Goal: Use online tool/utility: Utilize a website feature to perform a specific function

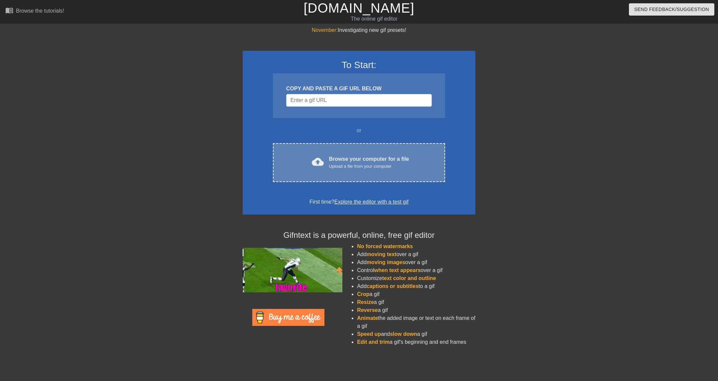
click at [338, 152] on div "cloud_upload Browse your computer for a file Upload a file from your computer C…" at bounding box center [359, 162] width 172 height 39
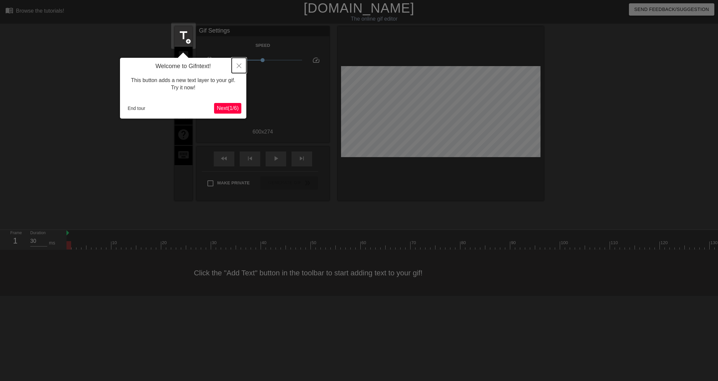
click at [241, 63] on button "Close" at bounding box center [239, 65] width 15 height 15
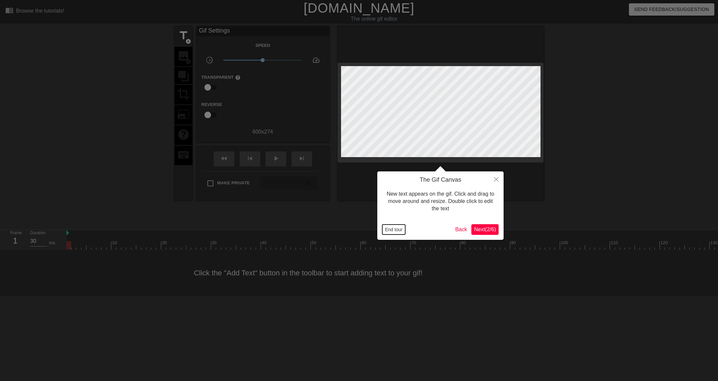
click at [401, 226] on button "End tour" at bounding box center [393, 230] width 23 height 10
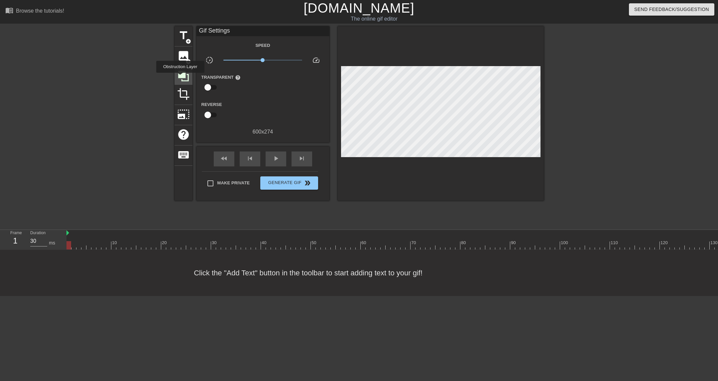
click at [181, 77] on icon at bounding box center [183, 76] width 13 height 13
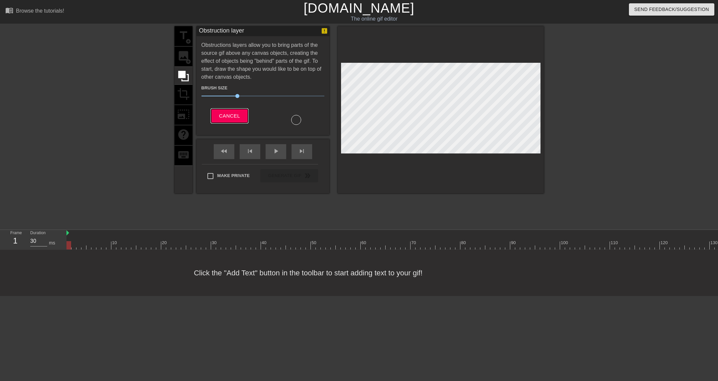
click at [237, 115] on span "Cancel" at bounding box center [229, 116] width 21 height 9
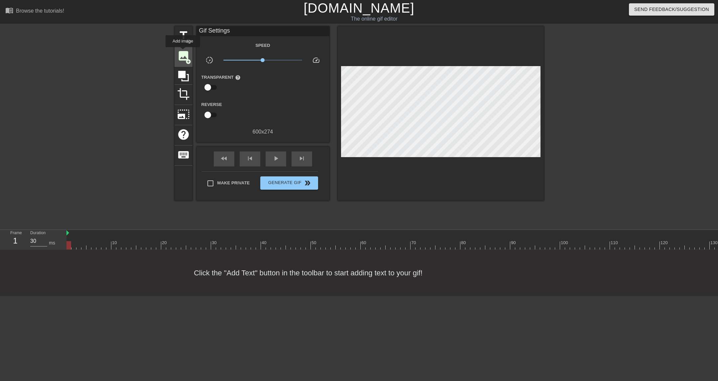
click at [183, 52] on span "image" at bounding box center [183, 56] width 13 height 13
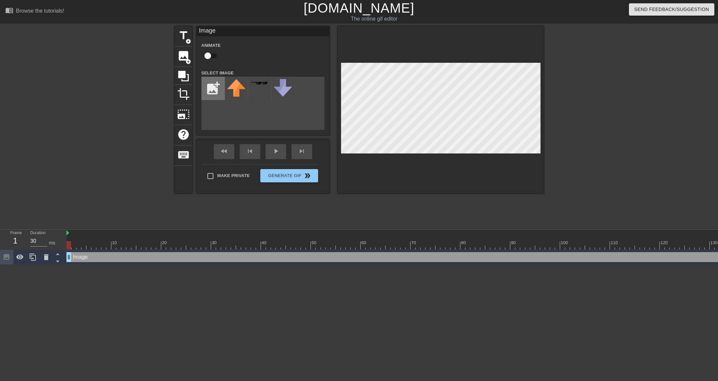
click at [214, 92] on input "file" at bounding box center [213, 88] width 23 height 23
type input "C:\fakepath\Black.png"
click at [217, 92] on input "file" at bounding box center [213, 88] width 23 height 23
click at [240, 88] on img at bounding box center [236, 88] width 19 height 19
click at [376, 158] on div at bounding box center [441, 109] width 206 height 167
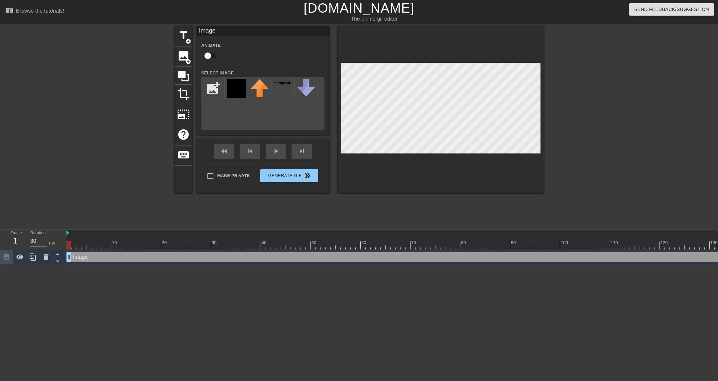
click at [546, 140] on div "title add_circle image add_circle crop photo_size_select_large help keyboard Im…" at bounding box center [359, 125] width 718 height 199
click at [422, 202] on div "title add_circle image add_circle crop photo_size_select_large help keyboard Im…" at bounding box center [358, 125] width 369 height 199
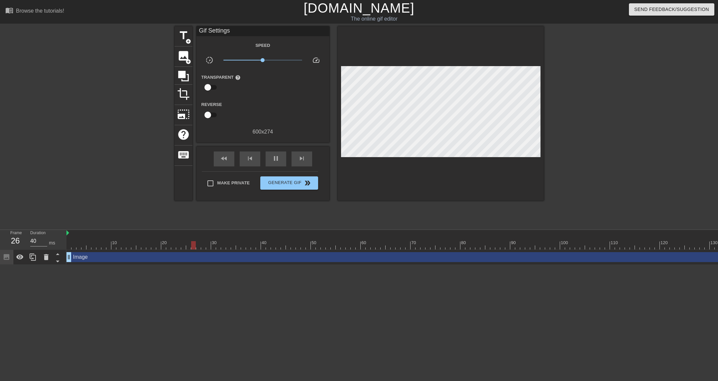
type input "30"
click at [70, 245] on div at bounding box center [706, 245] width 1281 height 8
click at [182, 40] on span "title" at bounding box center [183, 35] width 13 height 13
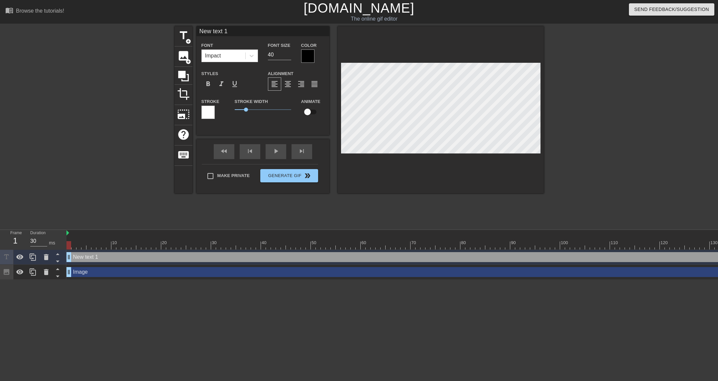
click at [315, 59] on div "Color" at bounding box center [312, 52] width 23 height 22
click at [307, 58] on div at bounding box center [307, 56] width 13 height 13
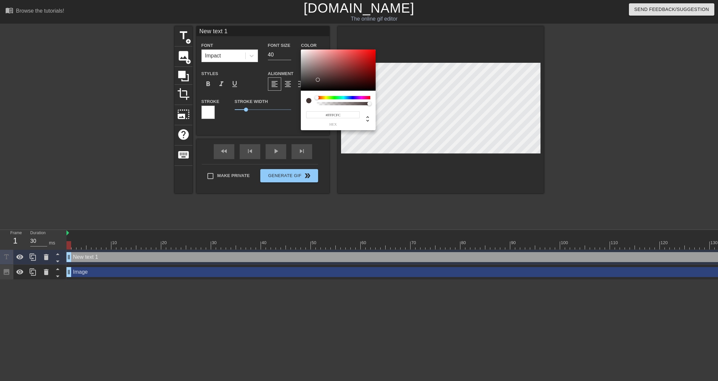
type input "#FFFFFF"
drag, startPoint x: 318, startPoint y: 80, endPoint x: 292, endPoint y: 30, distance: 56.2
click at [292, 30] on div "#FFFFFF hex" at bounding box center [359, 190] width 718 height 381
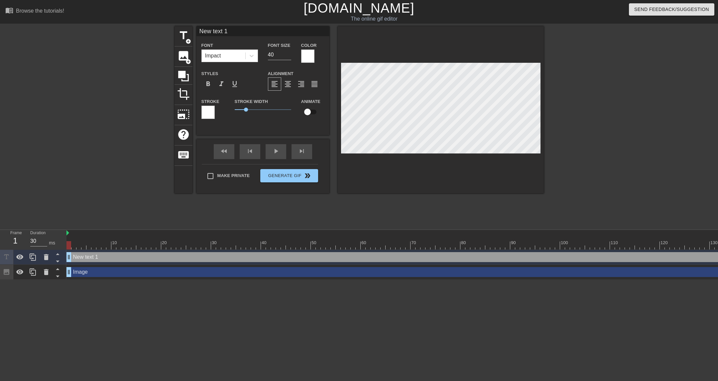
click at [206, 111] on div at bounding box center [207, 112] width 13 height 13
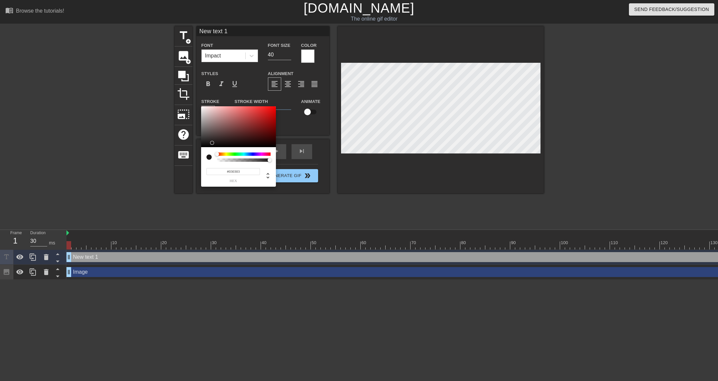
type input "#000000"
drag, startPoint x: 230, startPoint y: 110, endPoint x: 192, endPoint y: 152, distance: 56.4
click at [192, 152] on div "#000000 hex" at bounding box center [359, 190] width 718 height 381
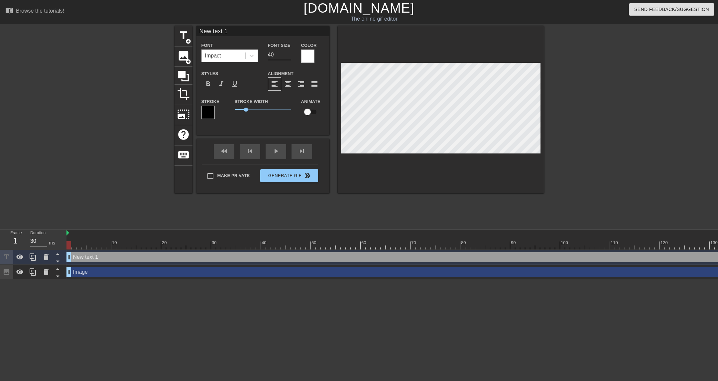
scroll to position [0, 0]
type input "A"
type textarea "A"
type input "Ar"
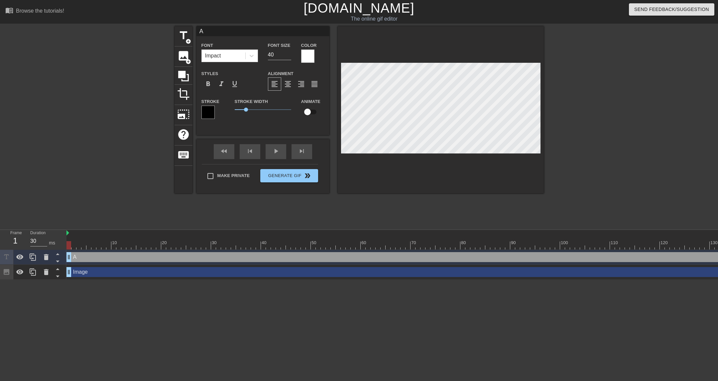
type textarea "Ar"
type input "Are"
type textarea "Are"
type input "Are"
type textarea "Are"
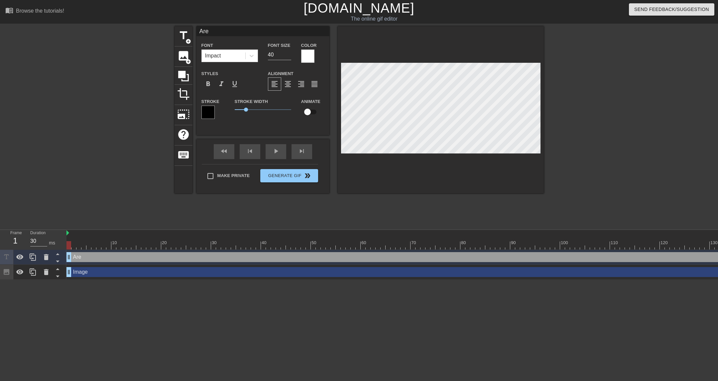
type input "Are y"
type textarea "Are y"
type input "Are yo"
type textarea "Are yo"
type input "Are you"
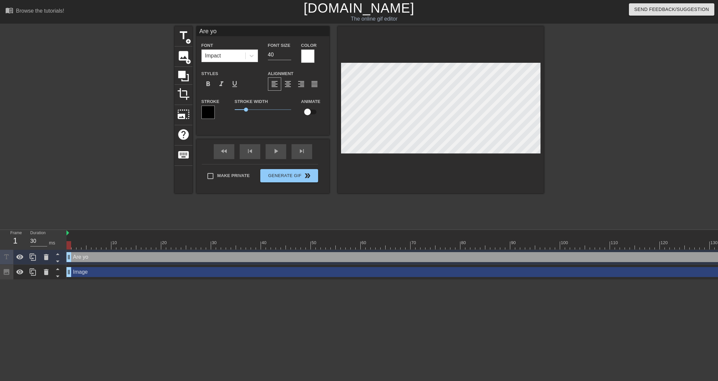
type textarea "Are you"
type input "Are you"
type textarea "Are you"
type input "Are you q"
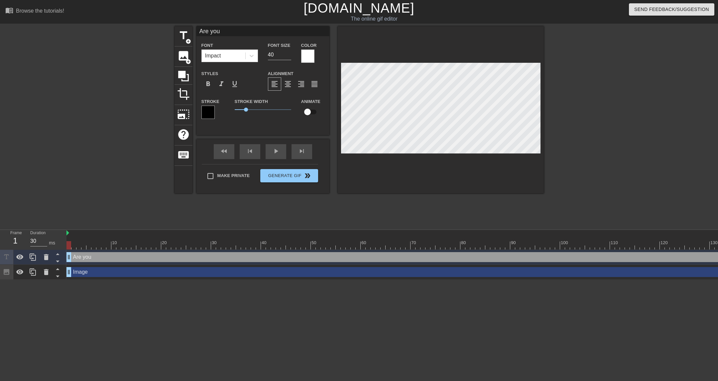
type textarea "Are you q"
type input "Are you qu"
type textarea "Are you qu"
type input "Are you que"
type textarea "Are you que"
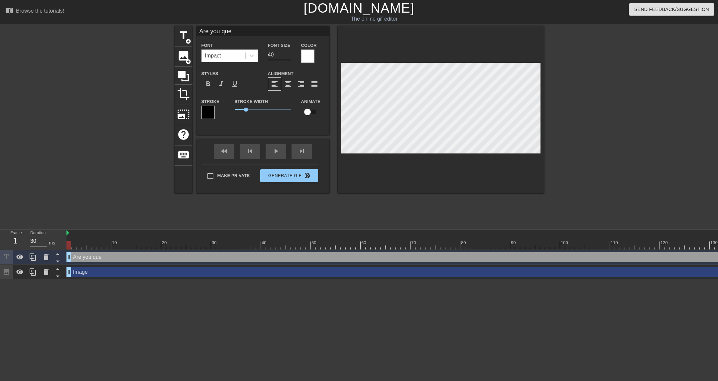
type input "Are you ques"
type textarea "Are you ques"
type input "Are you quest"
type textarea "Are you quest"
type input "Are you questi"
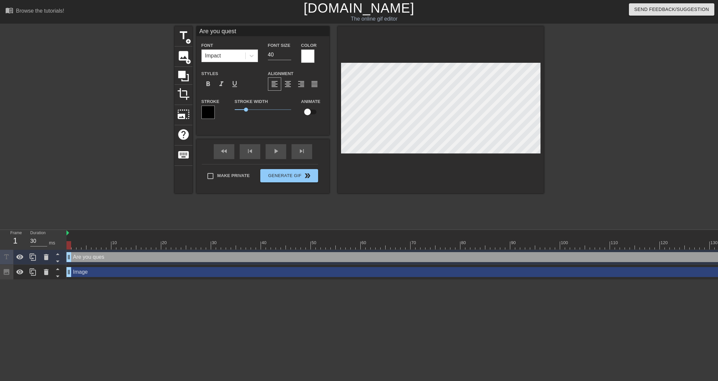
type textarea "Are you questi"
type input "Are you questio"
type textarea "Are you questio"
type input "Are you question"
type textarea "Are you question"
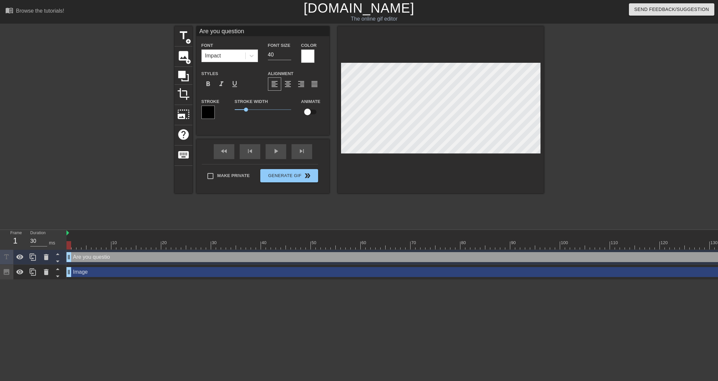
type input "Are you question"
type textarea "Are you question"
type input "Are you question t"
type textarea "Are you question t"
type input "Are you question th"
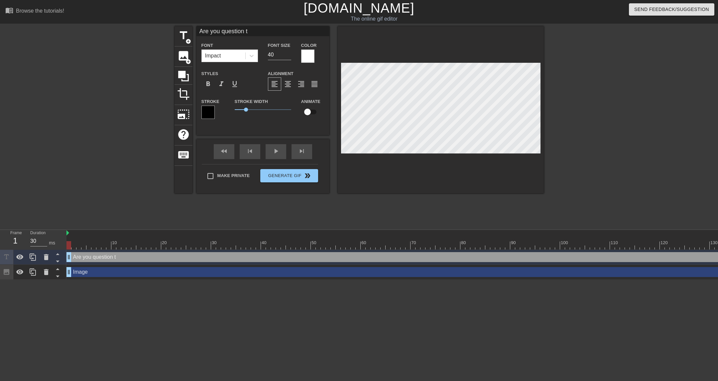
type textarea "Are you question th"
type input "Are you question the"
type textarea "Are you question the"
type input "Are you question the"
type textarea "Are you question the"
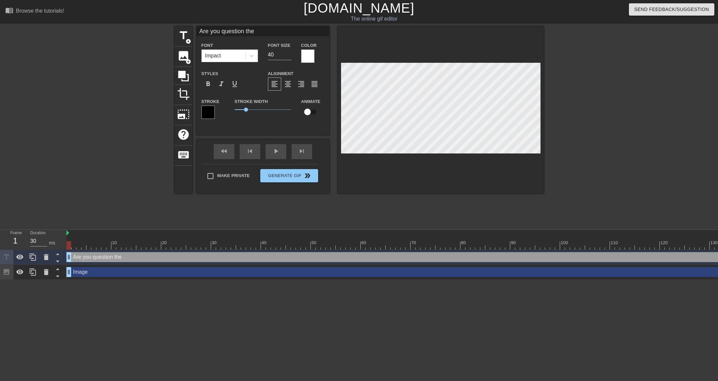
type input "Are you question the c"
type textarea "Are you question the co"
type input "Are you question the cod"
type textarea "Are you question the cod"
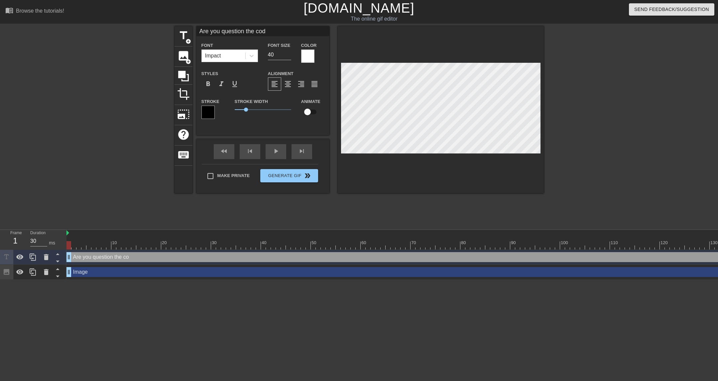
type input "Are you question the code"
type textarea "Are you question the code"
type input "Are you question the code,"
type textarea "Are you question the code,"
type input "Are you question the code,"
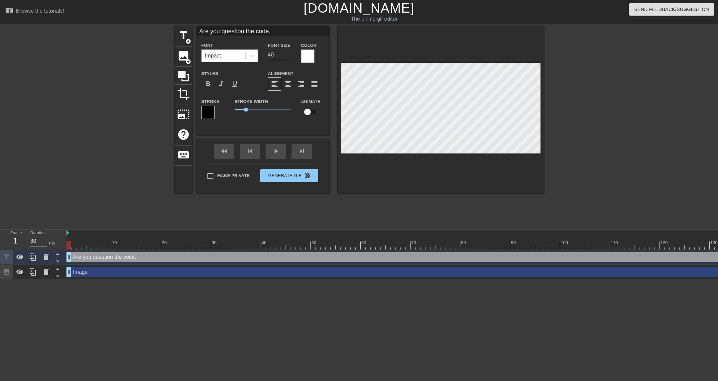
type textarea "Are you question the code,"
type input "Are you question the code, j"
type textarea "Are you question the code, j"
type input "Are you question the code, ju"
type textarea "Are you question the code, ju"
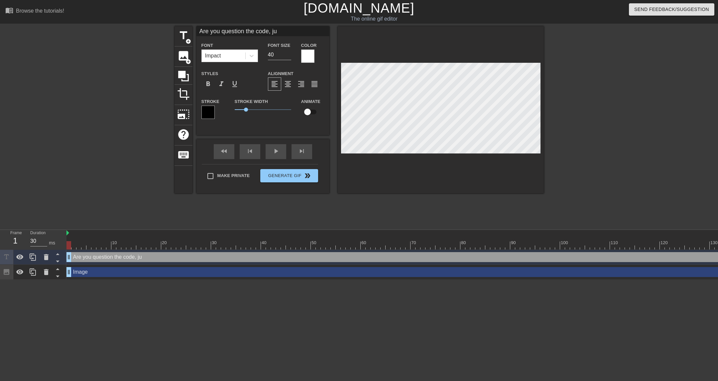
type input "Are you question the code, jun"
type textarea "Are you question the code, jun"
type input "Are you question the code, juni"
type textarea "Are you question the code, juni"
type input "Are you question the code, junio"
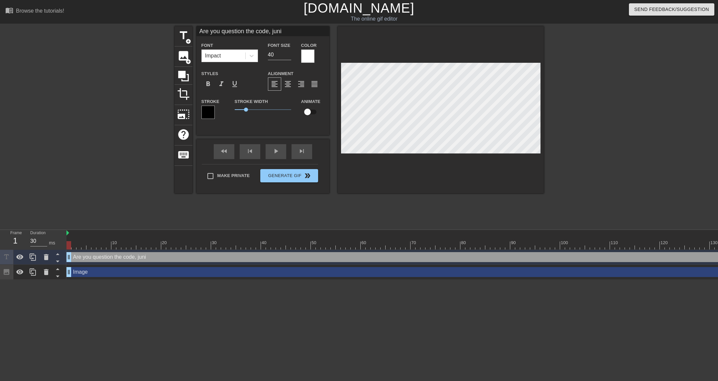
type textarea "Are you question the code, junio"
type input "Are you question the code, junior"
type textarea "Are you question the code, junior"
type input "Are you question the code, junior?"
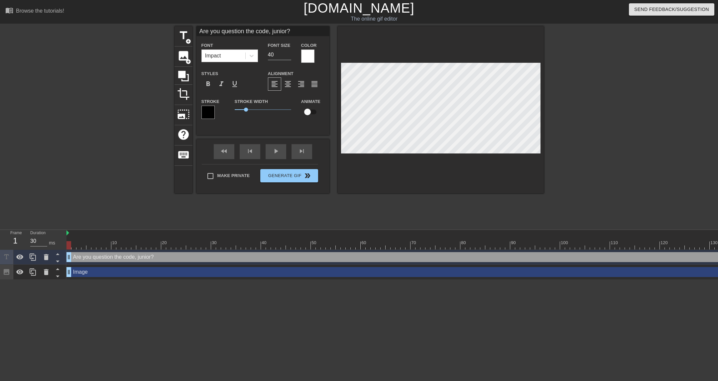
type textarea "Are you question the code, junior?"
type input "Are you questioni the code, junior?"
type textarea "Are you questioni the code, junior?"
type input "Are you questionin the code, junior?"
type textarea "Are you questionin the code, junior?"
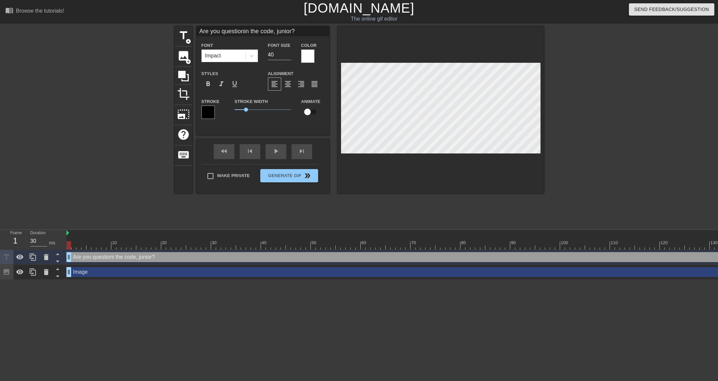
type input "Are you questionint the code, junior?"
type textarea "Are you questionint the code, junior?"
type input "Are you questionin the code, junior?"
type textarea "Are you questionin the code, junior?"
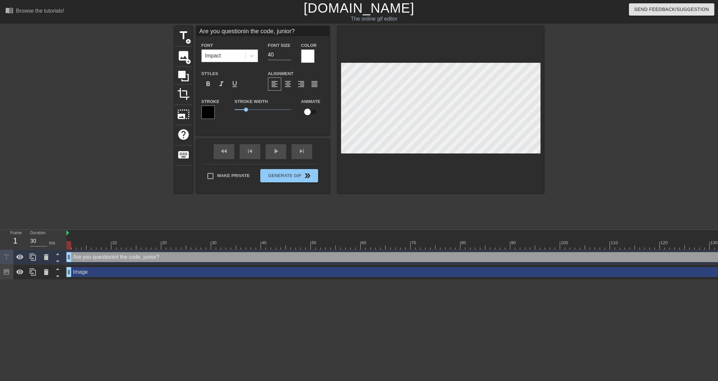
type input "Are you questioning the code, junior?"
type textarea "Are you questioning the code, junior?"
type input "Are you questioning th code, junior?"
type textarea "Are you questioning th code, junior?"
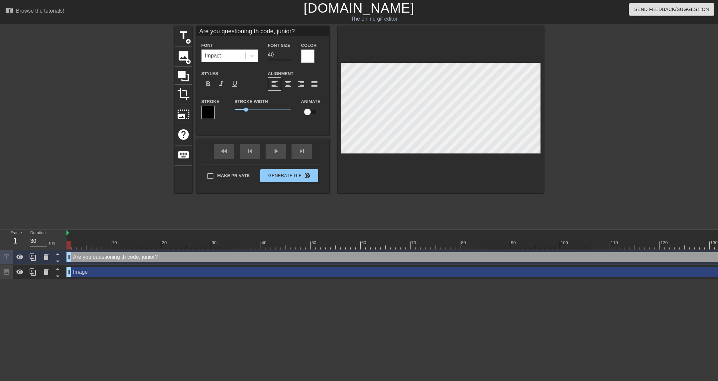
type input "Are you questioning t code, junior?"
type textarea "Are you questioning t code, junior?"
type input "Are you questioning code, junior?"
type textarea "Are you questioning code, junior?"
type input "Are you questioning m code, junior?"
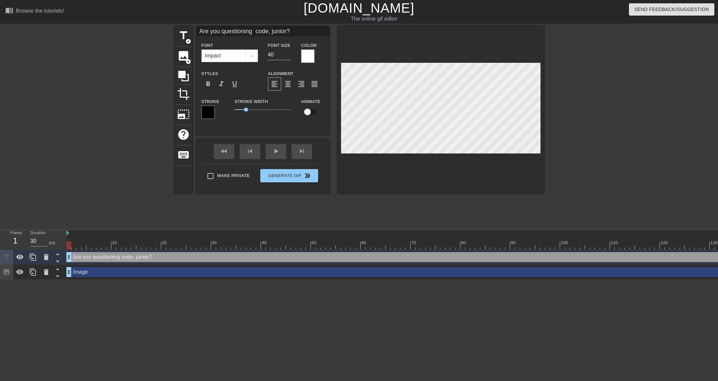
type textarea "Are you questioning m code, junior?"
type input "Are you questioning my code, junior?"
type textarea "Are you questioning my code, junior?"
click at [660, 124] on div "title add_circle image add_circle crop photo_size_select_large help keyboard Ar…" at bounding box center [359, 125] width 718 height 199
click at [47, 255] on icon at bounding box center [46, 257] width 8 height 8
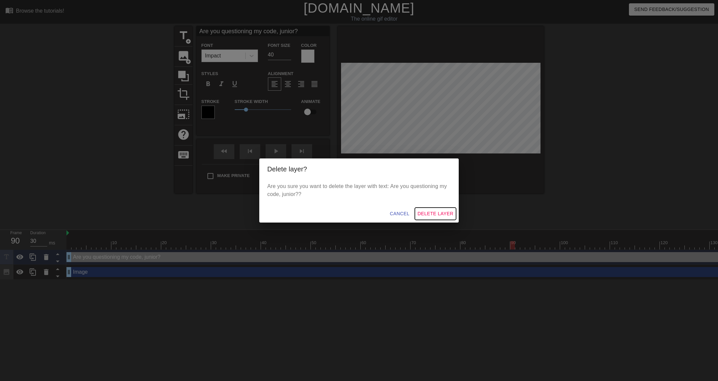
click at [432, 217] on span "Delete Layer" at bounding box center [435, 214] width 36 height 8
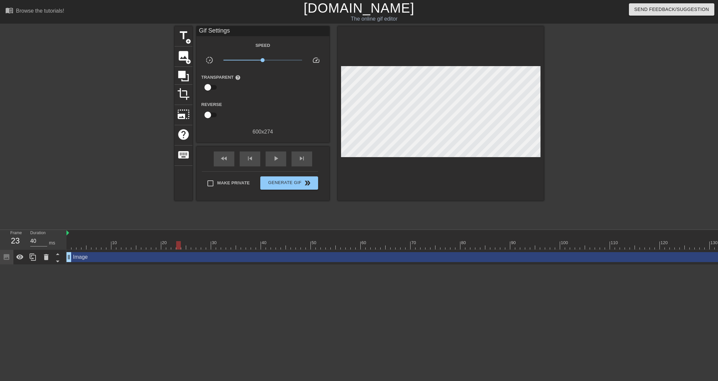
click at [177, 247] on div at bounding box center [706, 245] width 1281 height 8
click at [323, 252] on div "Image drag_handle drag_handle" at bounding box center [706, 257] width 1281 height 15
drag, startPoint x: 447, startPoint y: 247, endPoint x: 667, endPoint y: 228, distance: 220.4
click at [667, 228] on div "menu_book Browse the tutorials! [DOMAIN_NAME] The online gif editor Send Feedba…" at bounding box center [359, 132] width 718 height 265
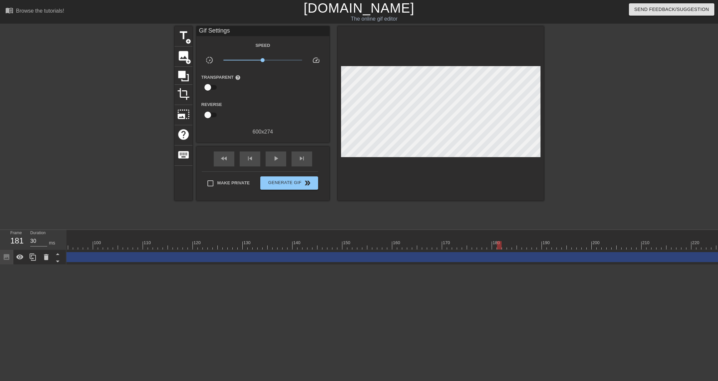
click at [500, 246] on div at bounding box center [240, 245] width 1281 height 8
click at [450, 252] on div "Image drag_handle drag_handle" at bounding box center [240, 257] width 1281 height 10
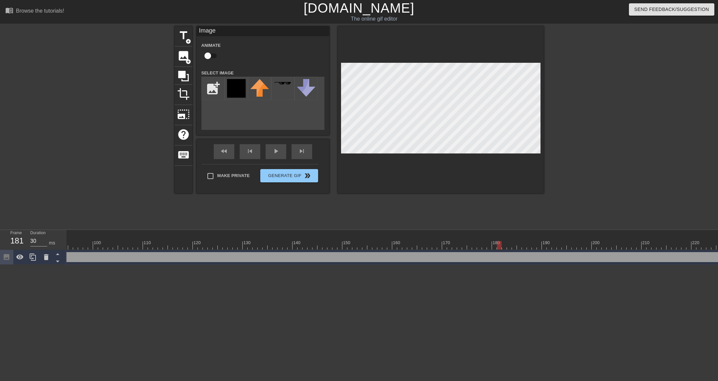
click at [447, 247] on div at bounding box center [240, 245] width 1281 height 8
click at [430, 249] on div at bounding box center [240, 245] width 1281 height 8
click at [358, 245] on div at bounding box center [240, 245] width 1281 height 8
click at [319, 245] on div at bounding box center [240, 245] width 1281 height 8
click at [271, 241] on div at bounding box center [240, 245] width 1281 height 8
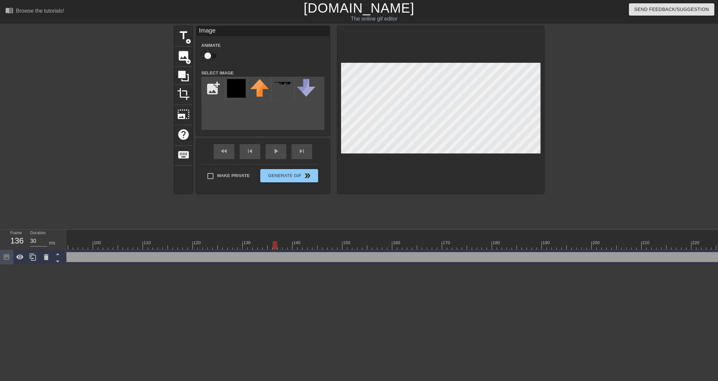
click at [274, 245] on div at bounding box center [240, 245] width 1281 height 8
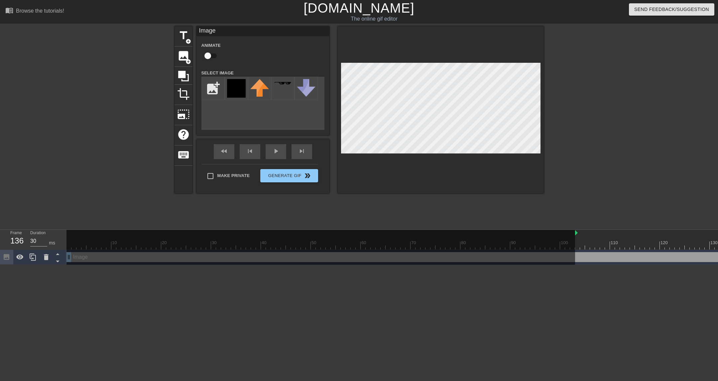
drag, startPoint x: 67, startPoint y: 234, endPoint x: 574, endPoint y: 222, distance: 506.6
click at [574, 222] on div "menu_book Browse the tutorials! [DOMAIN_NAME] The online gif editor Send Feedba…" at bounding box center [359, 132] width 718 height 265
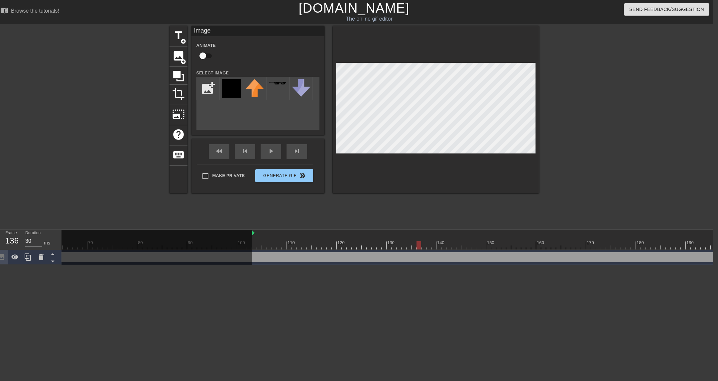
scroll to position [0, 318]
drag, startPoint x: 251, startPoint y: 233, endPoint x: 377, endPoint y: 234, distance: 125.9
click at [377, 234] on div "10 20 30 40 50 60 70 80 90 100 110 120 130 140 150 160" at bounding box center [383, 240] width 1281 height 20
drag, startPoint x: 252, startPoint y: 244, endPoint x: 499, endPoint y: 249, distance: 247.3
click at [499, 249] on div at bounding box center [498, 245] width 5 height 8
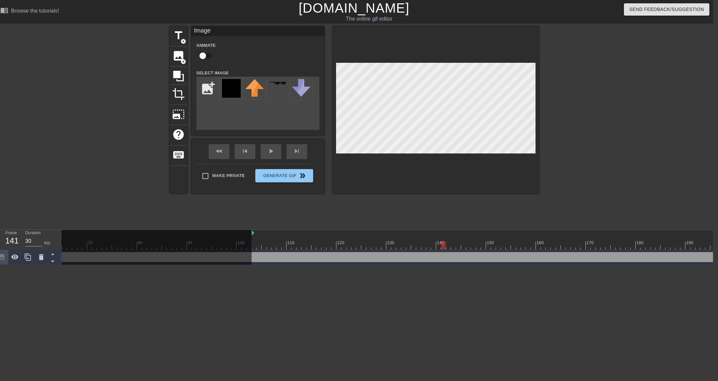
drag, startPoint x: 497, startPoint y: 249, endPoint x: 441, endPoint y: 247, distance: 56.2
click at [441, 247] on div at bounding box center [443, 245] width 5 height 8
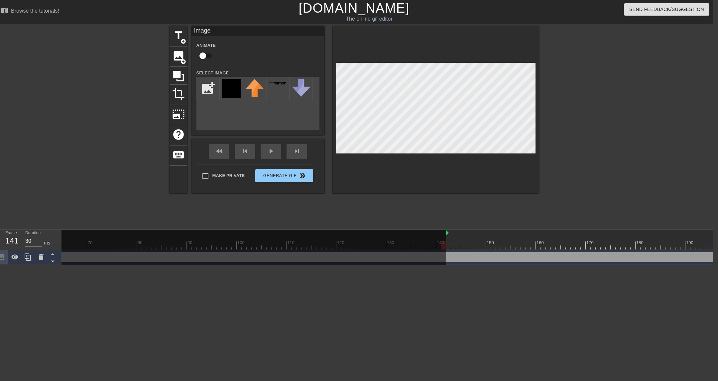
drag, startPoint x: 252, startPoint y: 234, endPoint x: 445, endPoint y: 235, distance: 192.7
click at [445, 235] on div "10 20 30 40 50 60 70 80 90 100 110 120 130 140 150 160" at bounding box center [383, 240] width 1281 height 20
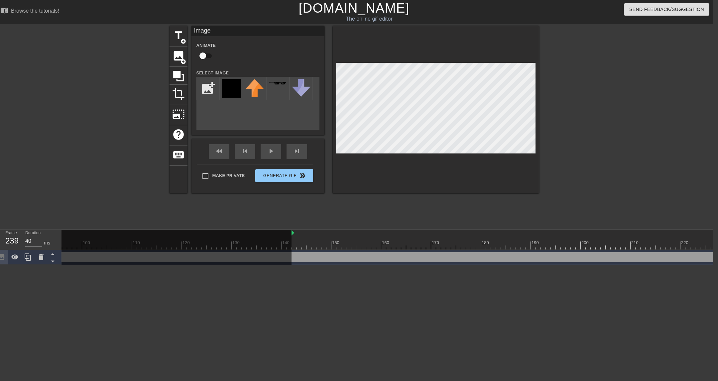
scroll to position [0, 631]
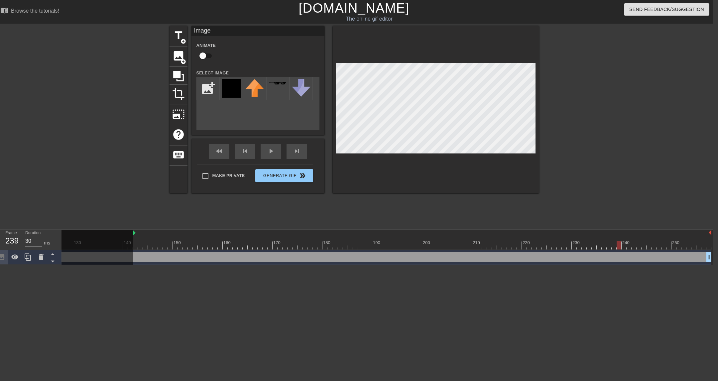
click at [610, 249] on div at bounding box center [70, 245] width 1281 height 8
click at [579, 249] on div at bounding box center [70, 245] width 1281 height 8
click at [564, 249] on div at bounding box center [70, 245] width 1281 height 8
click at [542, 245] on div at bounding box center [70, 245] width 1281 height 8
click at [522, 244] on div at bounding box center [70, 245] width 1281 height 8
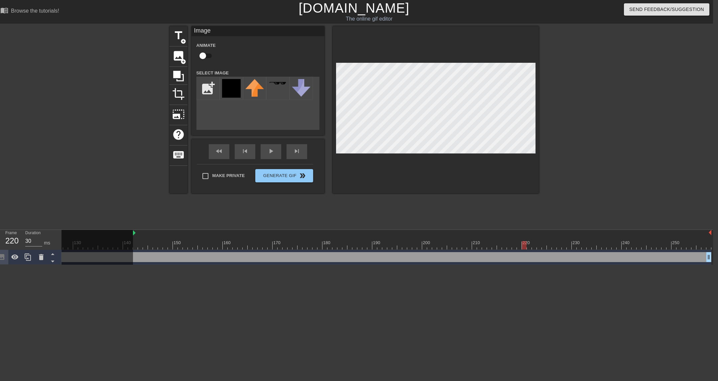
click at [510, 243] on div at bounding box center [70, 245] width 1281 height 8
click at [497, 244] on div at bounding box center [70, 245] width 1281 height 8
click at [492, 244] on div at bounding box center [70, 245] width 1281 height 8
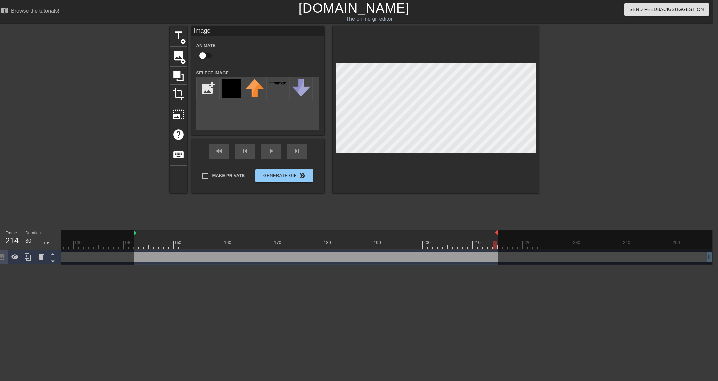
drag, startPoint x: 709, startPoint y: 236, endPoint x: 497, endPoint y: 239, distance: 212.4
click at [497, 239] on div "10 20 30 40 50 60 70 80 90 100 110 120 130 140 150 160" at bounding box center [71, 240] width 1281 height 20
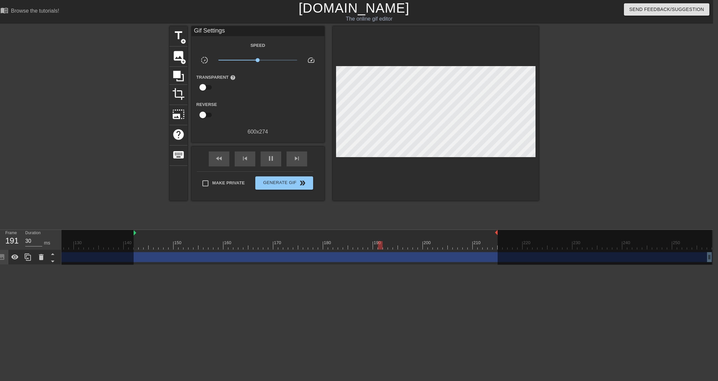
click at [468, 223] on div "title add_circle image add_circle crop photo_size_select_large help keyboard Gi…" at bounding box center [353, 125] width 369 height 199
type input "30"
click at [177, 40] on span "title" at bounding box center [178, 35] width 13 height 13
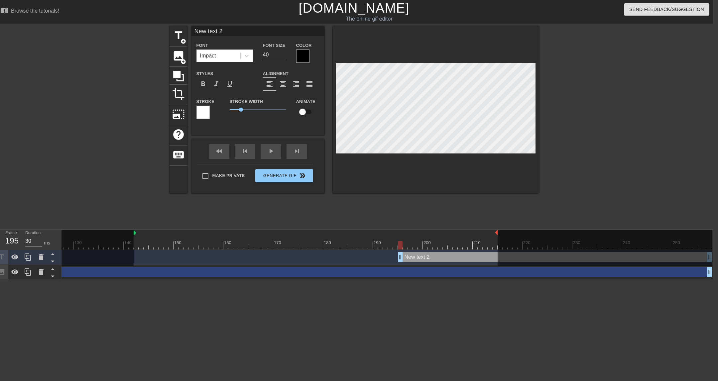
scroll to position [0, 0]
type input "I"
type textarea "I"
type input "I"
type textarea "I"
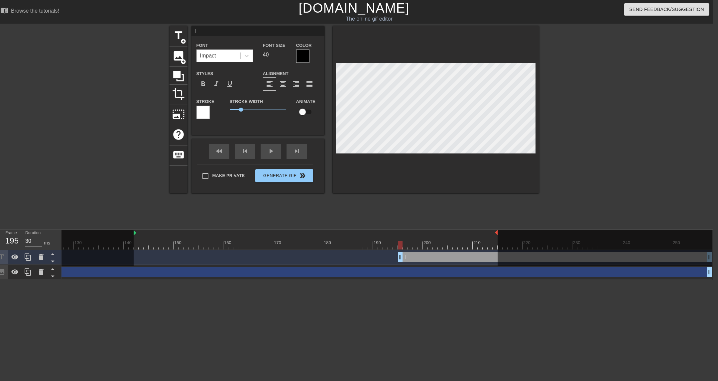
type input "I A"
type textarea "I A"
type input "I AM"
type textarea "I AM"
click at [307, 56] on div at bounding box center [302, 56] width 13 height 13
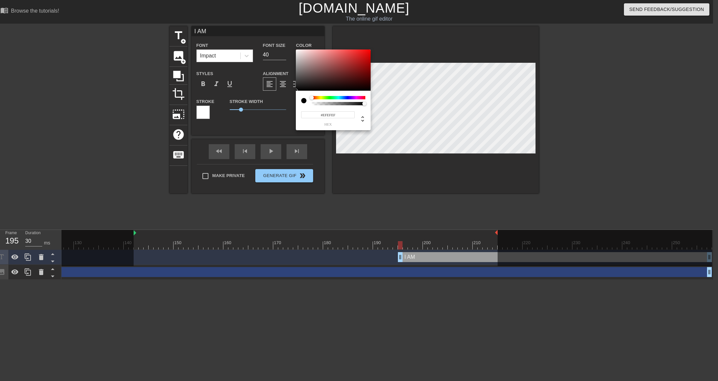
type input "#FFFFFF"
drag, startPoint x: 296, startPoint y: 55, endPoint x: 290, endPoint y: 43, distance: 13.4
click at [290, 44] on div "#FFFFFF hex" at bounding box center [359, 190] width 718 height 381
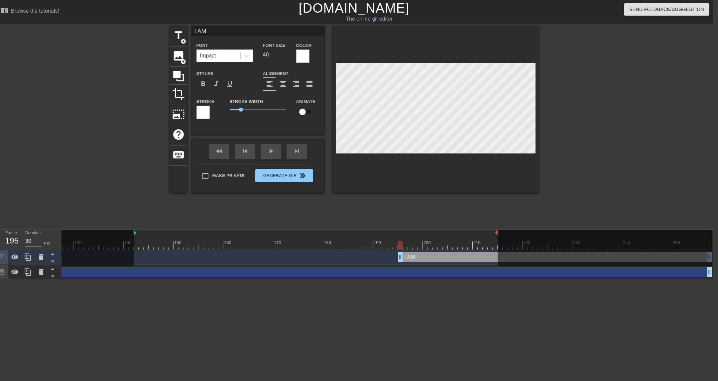
click at [205, 113] on div at bounding box center [202, 112] width 13 height 13
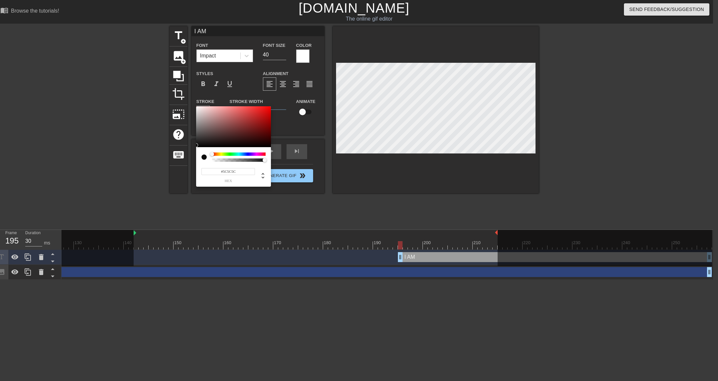
type input "#000000"
drag, startPoint x: 221, startPoint y: 124, endPoint x: 175, endPoint y: 170, distance: 65.3
click at [175, 170] on div "#000000 hex" at bounding box center [359, 190] width 718 height 381
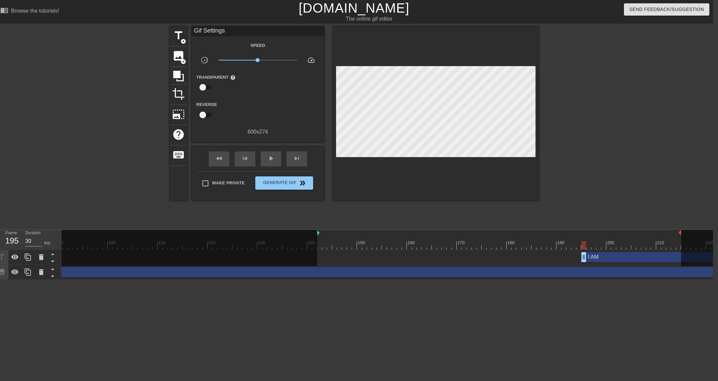
scroll to position [0, 443]
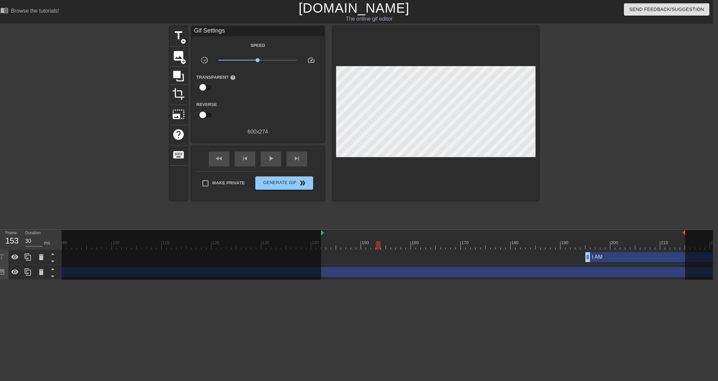
click at [379, 237] on div at bounding box center [378, 241] width 5 height 8
click at [323, 264] on div "I AM drag_handle drag_handle" at bounding box center [258, 257] width 1281 height 15
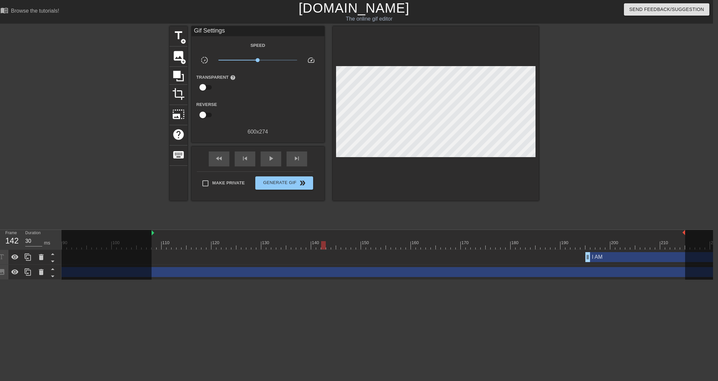
drag, startPoint x: 321, startPoint y: 232, endPoint x: 112, endPoint y: 235, distance: 209.0
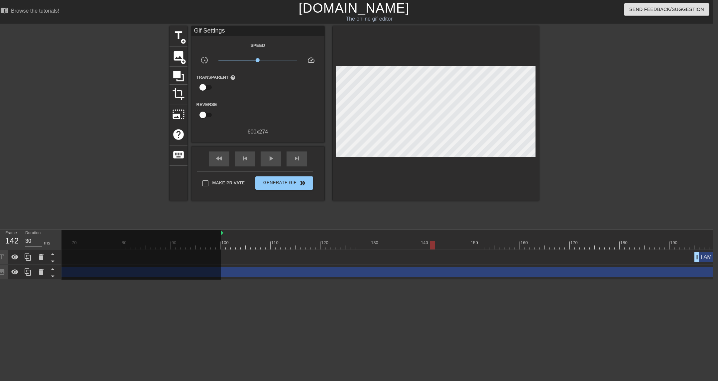
scroll to position [0, 315]
click at [303, 235] on div at bounding box center [526, 233] width 573 height 7
click at [282, 241] on div at bounding box center [386, 245] width 1281 height 8
click at [244, 247] on div at bounding box center [386, 245] width 1281 height 8
drag, startPoint x: 240, startPoint y: 243, endPoint x: 183, endPoint y: 241, distance: 56.2
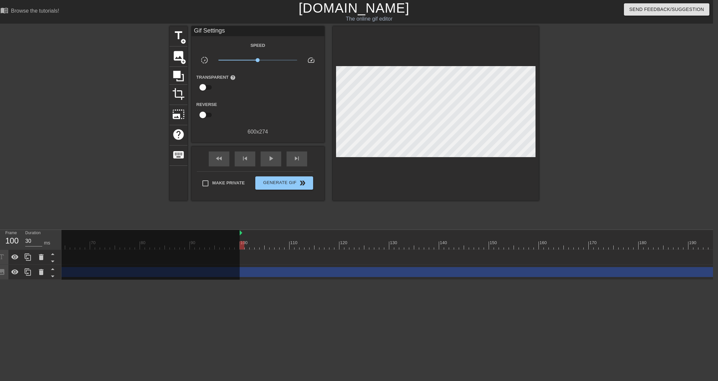
click at [183, 241] on div "10 20 30 40 50 60 70 80 90 100 110 120 130 140 150 160" at bounding box center [386, 240] width 1281 height 20
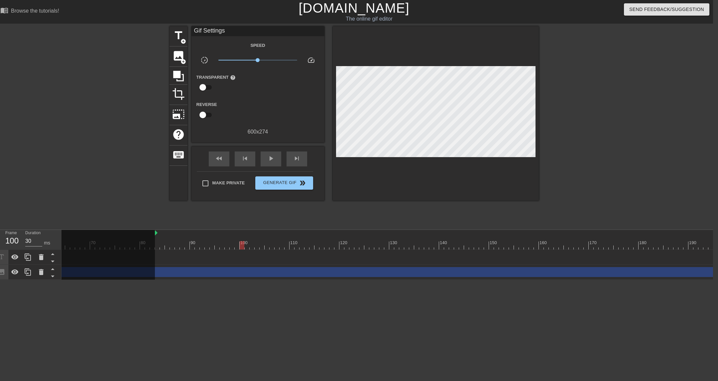
drag, startPoint x: 240, startPoint y: 233, endPoint x: 104, endPoint y: 225, distance: 136.8
click at [104, 225] on div "menu_book Browse the tutorials! [DOMAIN_NAME] The online gif editor Send Feedba…" at bounding box center [354, 140] width 718 height 280
click at [156, 244] on div at bounding box center [386, 245] width 1281 height 8
click at [121, 245] on div at bounding box center [386, 245] width 1281 height 8
drag, startPoint x: 123, startPoint y: 245, endPoint x: 152, endPoint y: 248, distance: 29.4
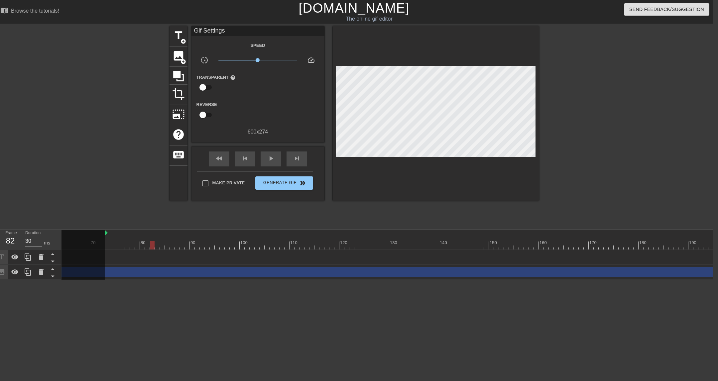
click at [152, 248] on div at bounding box center [152, 245] width 5 height 8
drag, startPoint x: 105, startPoint y: 233, endPoint x: 128, endPoint y: 235, distance: 23.0
click at [128, 235] on div "10 20 30 40 50 60 70 80 90 100 110 120 130 140 150 160" at bounding box center [386, 240] width 1281 height 20
drag, startPoint x: 105, startPoint y: 233, endPoint x: 142, endPoint y: 232, distance: 36.9
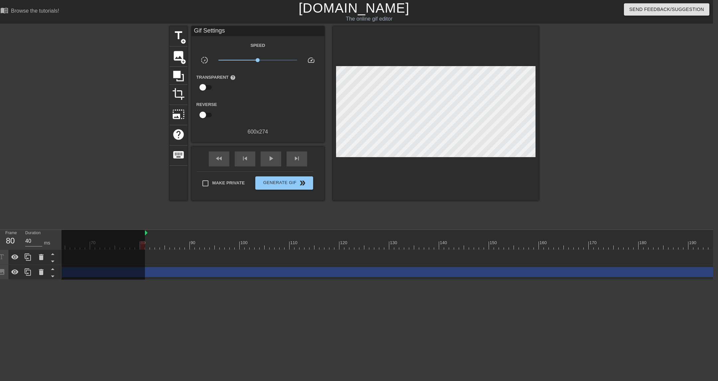
drag, startPoint x: 140, startPoint y: 233, endPoint x: 145, endPoint y: 233, distance: 5.3
type input "30"
click at [148, 246] on div at bounding box center [386, 245] width 1281 height 8
click at [154, 246] on div at bounding box center [386, 245] width 1281 height 8
drag, startPoint x: 146, startPoint y: 233, endPoint x: 152, endPoint y: 233, distance: 6.6
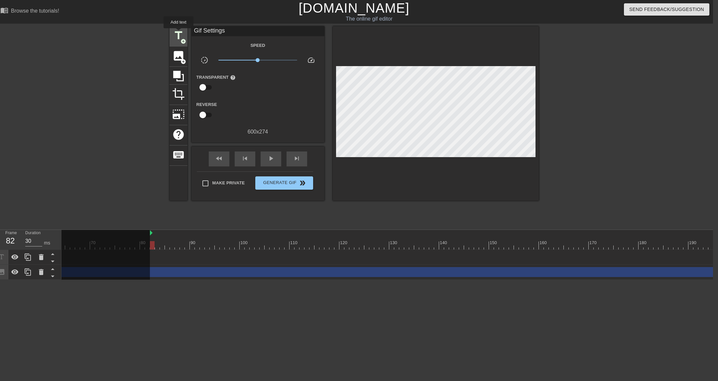
click at [179, 33] on span "title" at bounding box center [178, 35] width 13 height 13
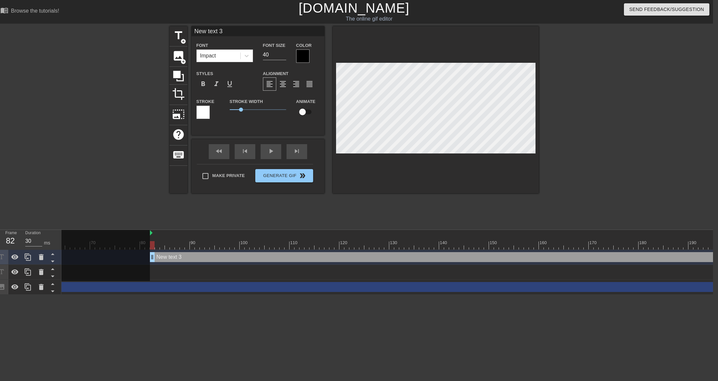
type input "T"
type textarea "T"
type input "Th"
type textarea "Th"
type input "The"
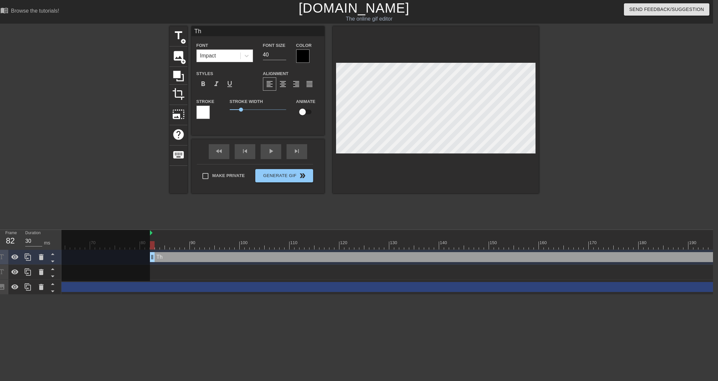
type textarea "The"
type input "The"
type textarea "The"
type input "The"
type textarea "The"
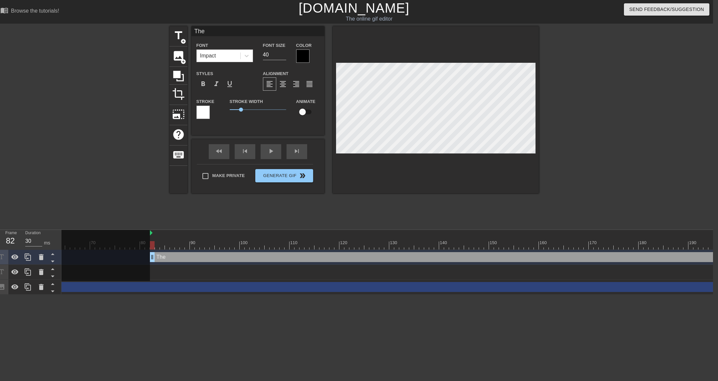
type input "Th"
type textarea "Th"
type input "T"
type textarea "T"
type input "TH"
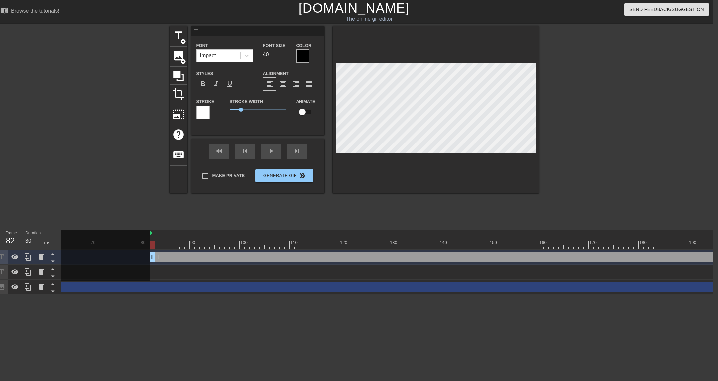
type textarea "TH"
type input "THE"
type textarea "THE"
type input "THE"
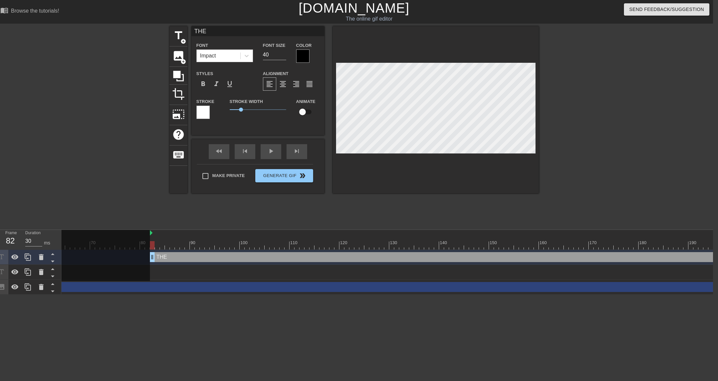
type textarea "THE"
type input "THE"
type textarea "THE"
type input "THE D"
type textarea "THE D"
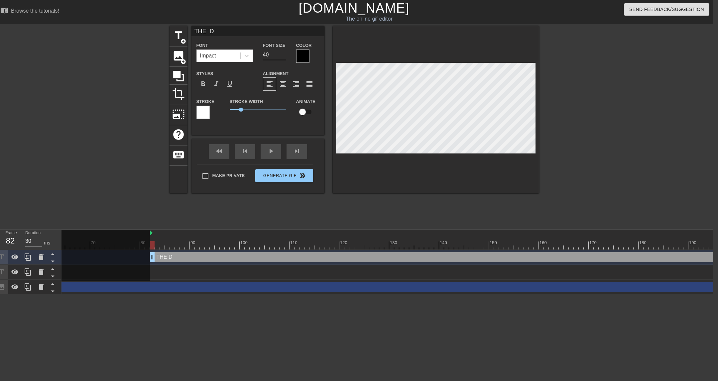
type input "THE DO"
type textarea "THE DO"
type input "THE DOC"
type textarea "THE DOC"
type input "THE DOCU"
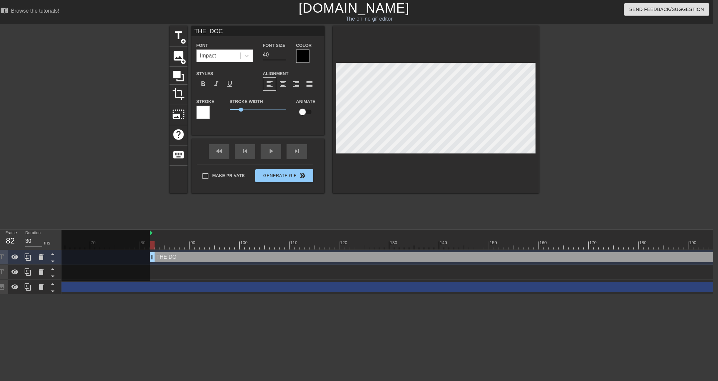
type textarea "THE DOCU"
type input "THE DOCUM"
type textarea "THE DOCUM"
type input "THE DOCUME"
type textarea "THE DOCUME"
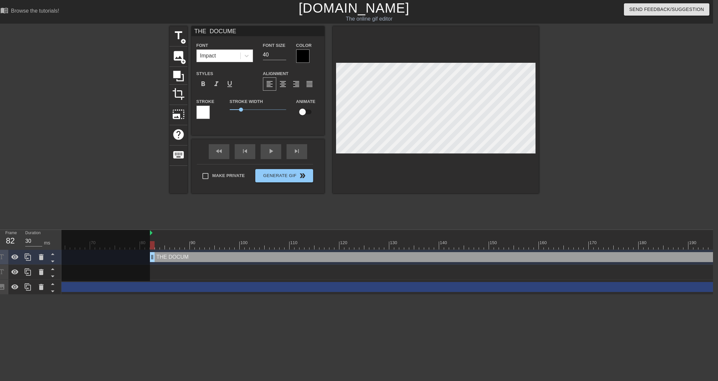
type input "THE DOCUMEN"
type textarea "THE DOCUMEN"
type input "THE DOCUMENT"
type textarea "THE DOCUMENT"
type input "THE DOCUMENTA"
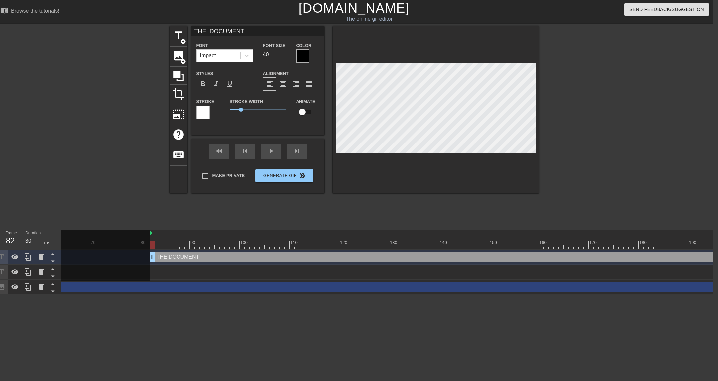
type textarea "THE DOCUMENTA"
type input "THE DOCUMENTAT"
type textarea "THE DOCUMENTAT"
type input "THE DOCUMENTATI"
type textarea "THE DOCUMENTATI"
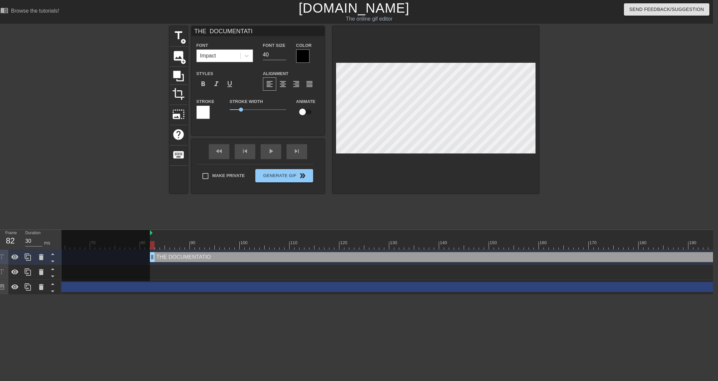
type input "THE DOCUMENTATIO"
type textarea "THE DOCUMENTATIO"
type input "THE DOCUMENTATION"
type textarea "THE DOCUMENTATION"
type input "THE DOCUMENTATION"
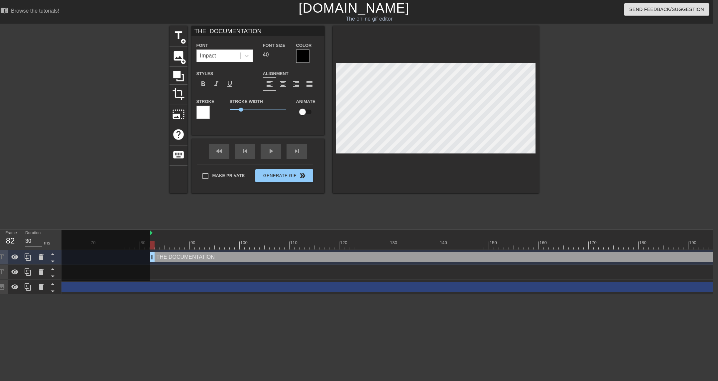
type textarea "THE DOCUMENTATION"
type input "THE DOCUMENTATION S"
type textarea "THE DOCUMENTATION S"
type input "THE DOCUMENTATION ST"
type textarea "THE DOCUMENTATION ST"
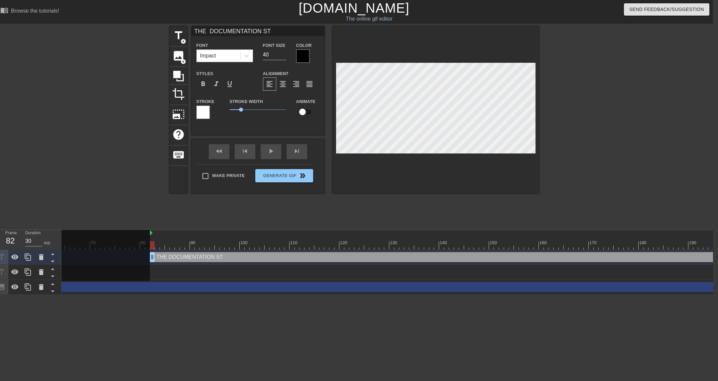
type input "THE DOCUMENTATION STI"
type textarea "THE DOCUMENTATION STI"
type input "THE DOCUMENTATION STIN"
type textarea "THE DOCUMENTATION STIN"
type input "THE DOCUMENTATION STINK"
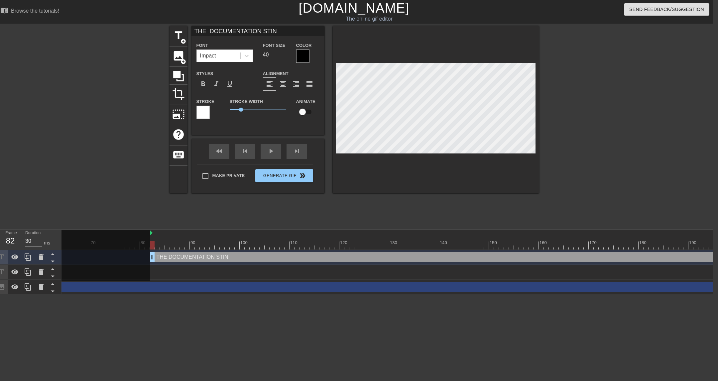
type textarea "THE DOCUMENTATION STINK"
type input "THE DOCUMENTATION STINKS"
type textarea "THE DOCUMENTATION STINKS"
type input "THE DOCUMENTATION STINK"
type textarea "THE DOCUMENTATION STINK"
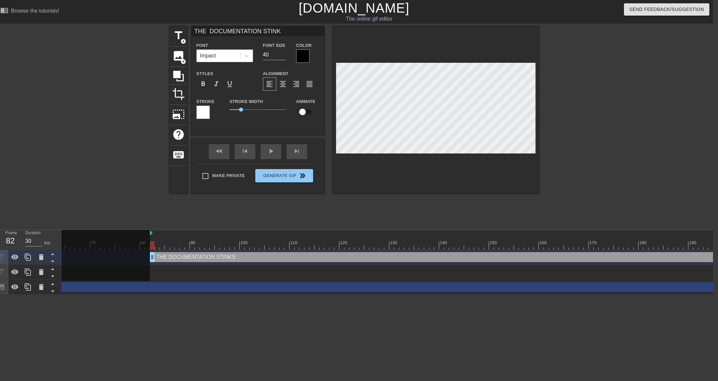
type input "THE DOCUMENTATION STIN"
type textarea "THE DOCUMENTATION STIN"
type input "THE DOCUMENTATION STI"
type textarea "THE DOCUMENTATION STI"
type input "THE DOCUMENTATION ST"
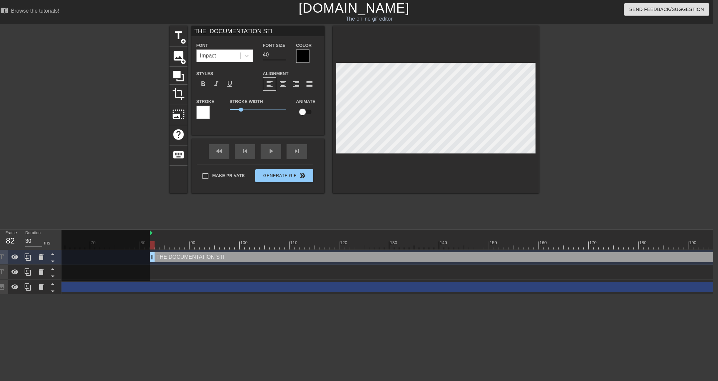
type textarea "THE DOCUMENTATION ST"
type input "THE DOCUMENTATION S"
type textarea "THE DOCUMENTATION S"
type input "THE DOCUMENTATION SU"
type textarea "THE DOCUMENTATION SU"
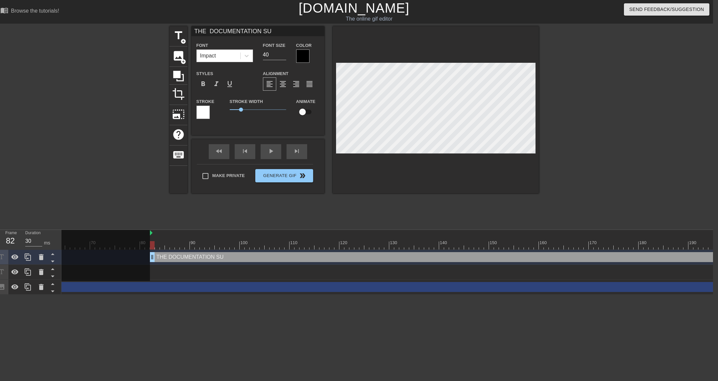
type input "THE DOCUMENTATION SUC"
type textarea "THE DOCUMENTATION SUCK"
type input "THE DOCUMENTATION SUCKS"
type textarea "THE DOCUMENTATION SUCKS"
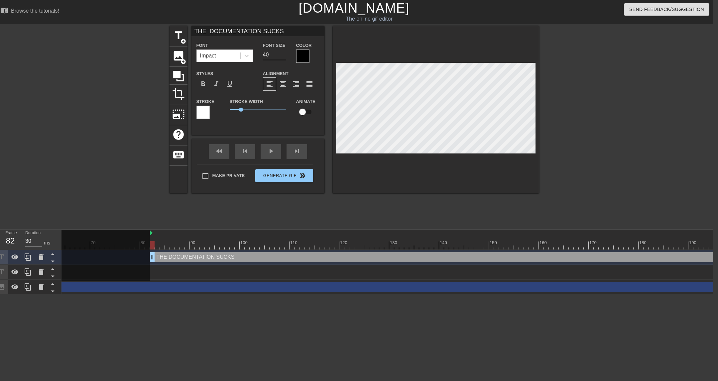
click at [298, 56] on div at bounding box center [302, 56] width 13 height 13
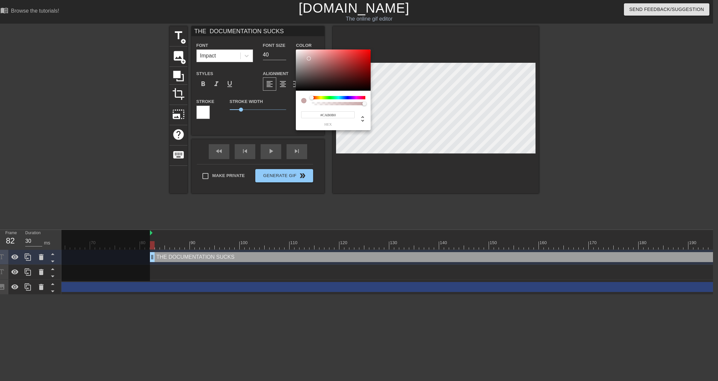
type input "#FFFFFF"
drag, startPoint x: 309, startPoint y: 59, endPoint x: 275, endPoint y: 24, distance: 48.6
click at [275, 24] on div "#FFFFFF hex" at bounding box center [359, 190] width 718 height 381
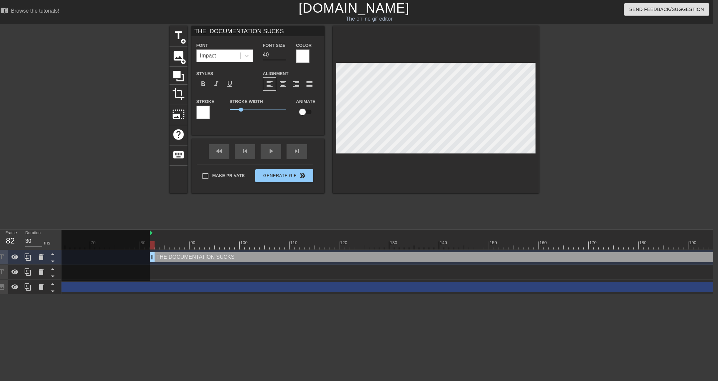
click at [203, 115] on div at bounding box center [202, 112] width 13 height 13
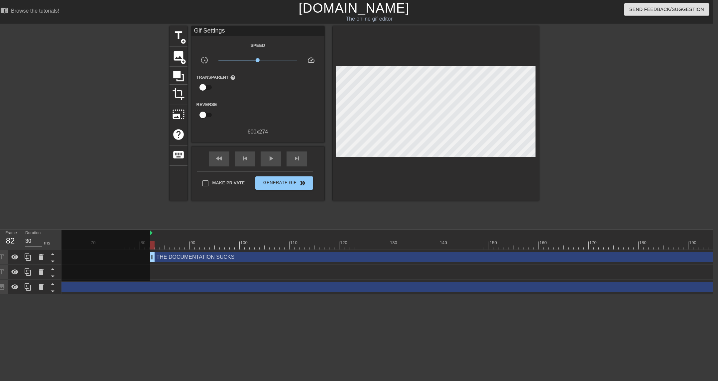
drag, startPoint x: 250, startPoint y: 102, endPoint x: 210, endPoint y: 142, distance: 56.6
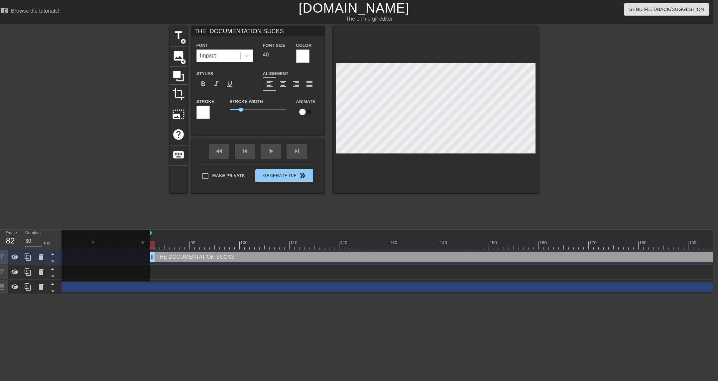
click at [201, 116] on div at bounding box center [202, 112] width 13 height 13
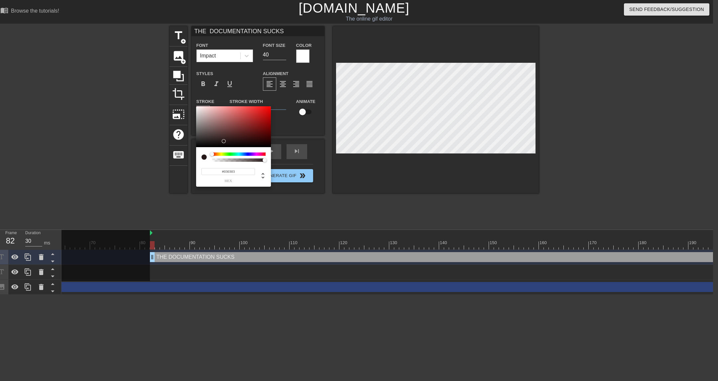
type input "#000000"
drag, startPoint x: 224, startPoint y: 141, endPoint x: 174, endPoint y: 152, distance: 50.9
click at [174, 152] on div "#000000 hex" at bounding box center [359, 190] width 718 height 381
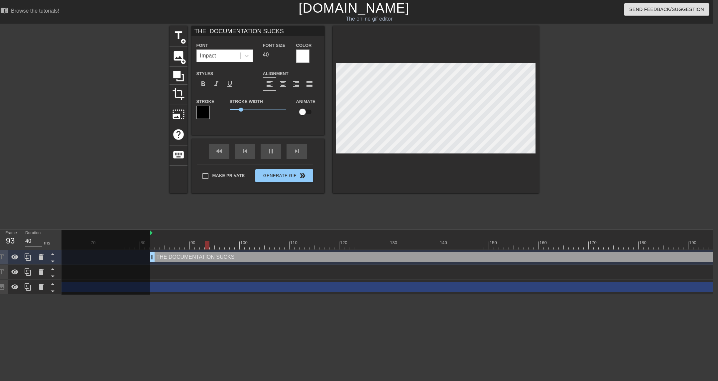
click at [652, 141] on div "title add_circle image add_circle crop photo_size_select_large help keyboard TH…" at bounding box center [354, 125] width 718 height 199
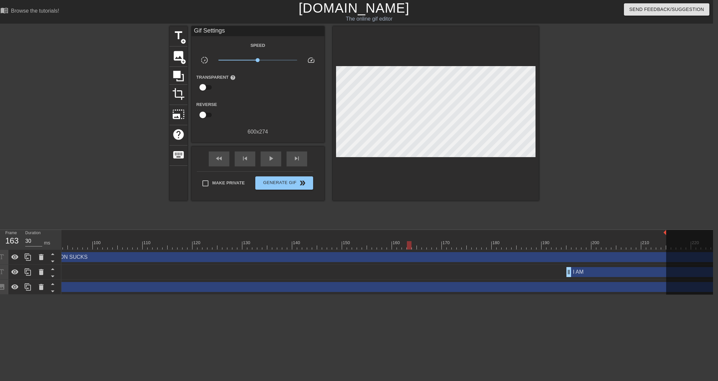
scroll to position [0, 499]
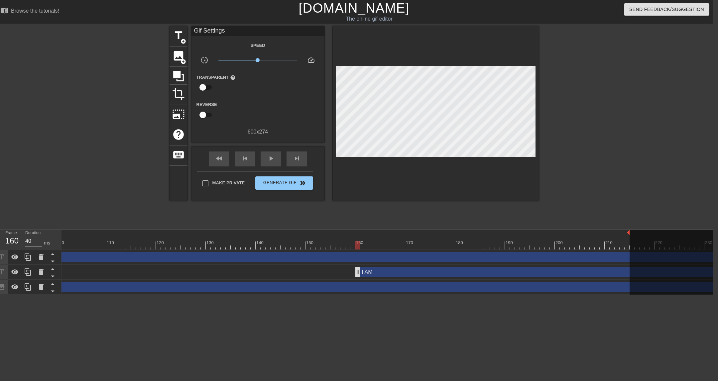
drag, startPoint x: 532, startPoint y: 274, endPoint x: 361, endPoint y: 273, distance: 171.1
click at [350, 257] on div "THE DOCUMENTATION SUCKS drag_handle drag_handle" at bounding box center [404, 257] width 877 height 10
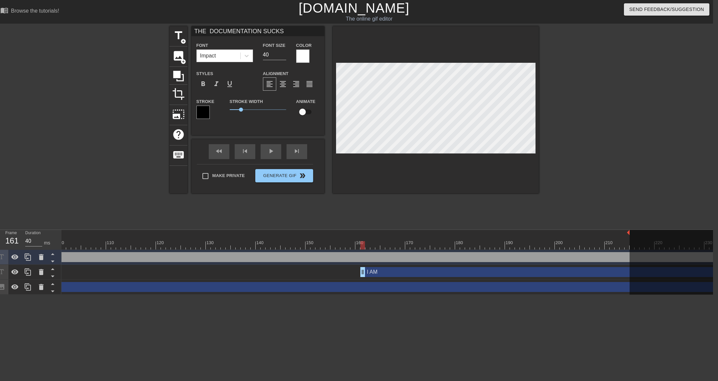
scroll to position [0, 631]
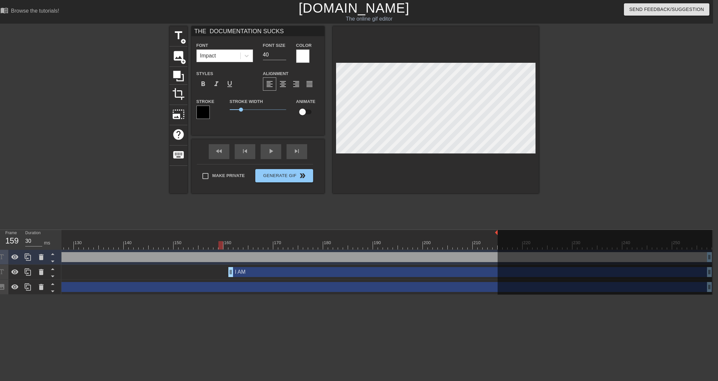
drag, startPoint x: 708, startPoint y: 259, endPoint x: 223, endPoint y: 264, distance: 484.5
click at [223, 264] on div "10 20 30 40 50 60 70 80 90 100 110 120 130 140 150 160" at bounding box center [386, 262] width 651 height 65
drag, startPoint x: 709, startPoint y: 257, endPoint x: 632, endPoint y: 256, distance: 77.1
click at [632, 257] on div at bounding box center [604, 263] width 214 height 66
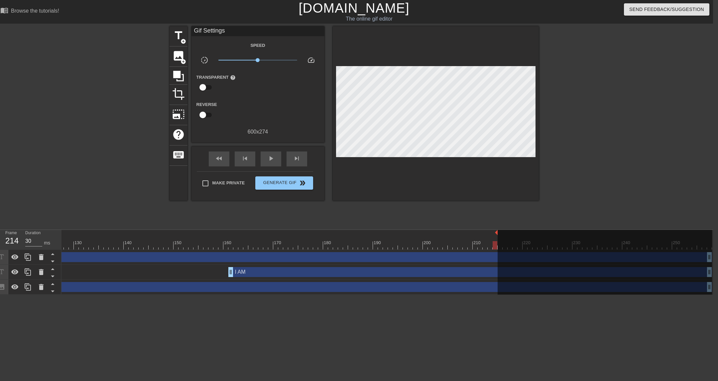
click at [377, 262] on div "THE DOCUMENTATION SUCKS drag_handle drag_handle" at bounding box center [71, 257] width 1281 height 15
click at [382, 259] on div "THE DOCUMENTATION SUCKS drag_handle drag_handle" at bounding box center [273, 257] width 877 height 10
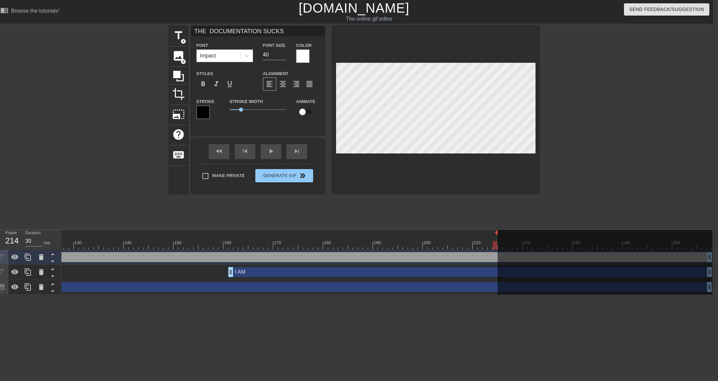
drag, startPoint x: 709, startPoint y: 259, endPoint x: 705, endPoint y: 258, distance: 4.0
click at [706, 259] on div at bounding box center [604, 263] width 214 height 66
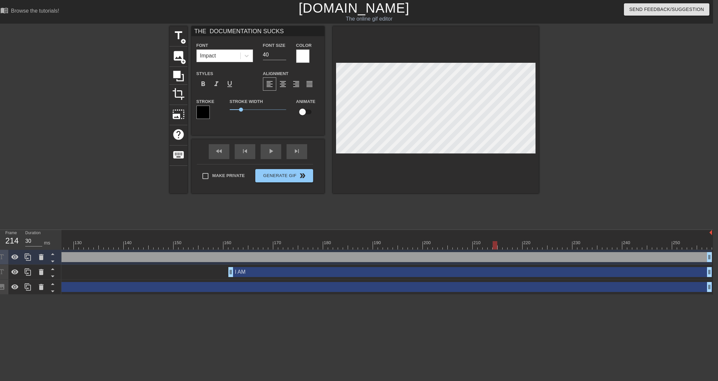
drag, startPoint x: 496, startPoint y: 233, endPoint x: 714, endPoint y: 263, distance: 220.4
click at [713, 263] on html "menu_book Browse the tutorials! [DOMAIN_NAME] The online gif editor Send Feedba…" at bounding box center [354, 147] width 718 height 295
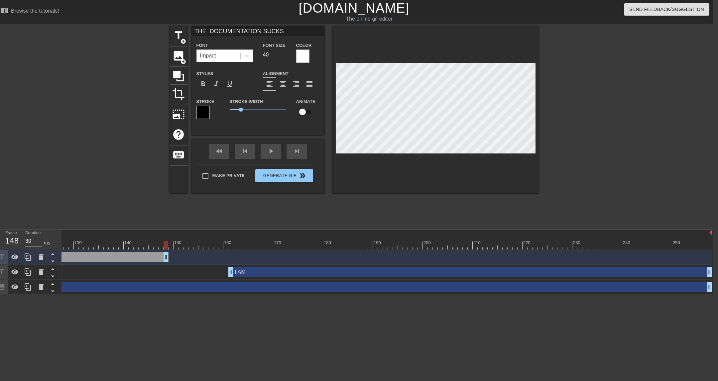
drag, startPoint x: 709, startPoint y: 259, endPoint x: 587, endPoint y: 251, distance: 122.2
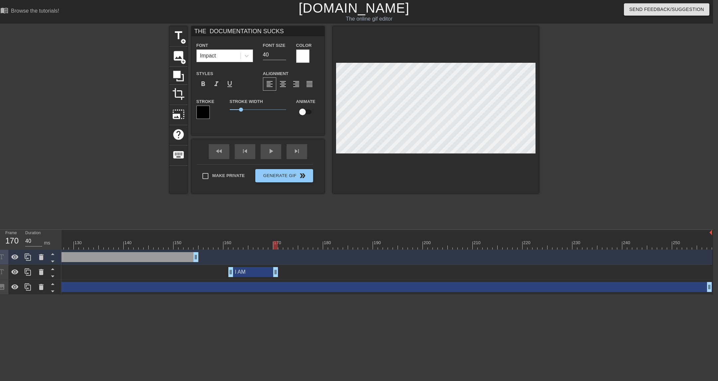
drag, startPoint x: 711, startPoint y: 272, endPoint x: 661, endPoint y: 272, distance: 49.5
click at [292, 277] on div "I AM drag_handle drag_handle" at bounding box center [71, 272] width 1281 height 15
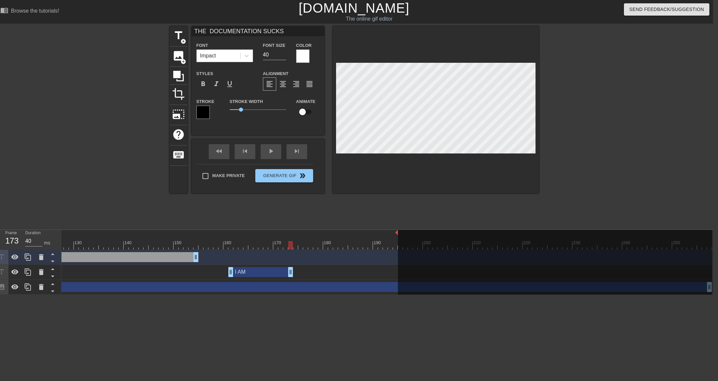
drag, startPoint x: 711, startPoint y: 234, endPoint x: 396, endPoint y: 244, distance: 314.5
click at [396, 244] on div "10 20 30 40 50 60 70 80 90 100 110 120 130 140 150 160" at bounding box center [71, 240] width 1281 height 20
click at [381, 243] on div at bounding box center [71, 245] width 1281 height 8
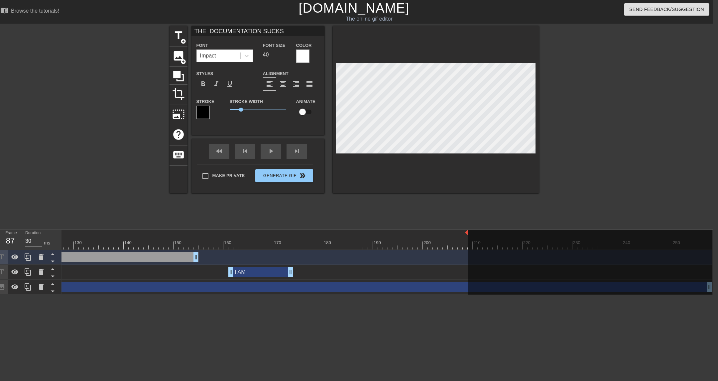
drag, startPoint x: 397, startPoint y: 232, endPoint x: 472, endPoint y: 239, distance: 74.4
click at [472, 239] on div "10 20 30 40 50 60 70 80 90 100 110 120 130 140 150 160" at bounding box center [71, 240] width 1281 height 20
click at [461, 248] on div at bounding box center [71, 245] width 1281 height 8
click at [462, 246] on div at bounding box center [71, 245] width 1281 height 8
click at [465, 247] on div at bounding box center [71, 245] width 1281 height 8
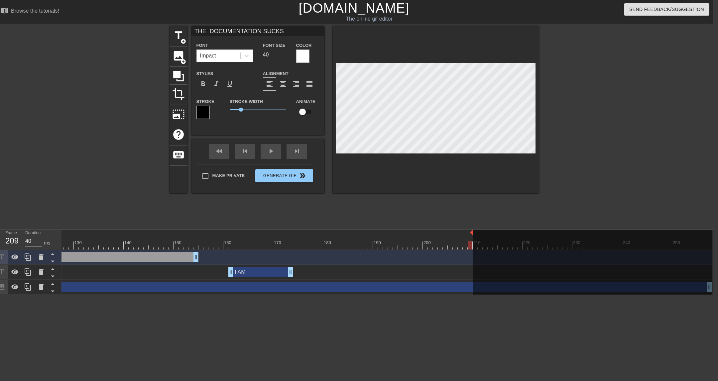
click at [468, 247] on div at bounding box center [71, 245] width 1281 height 8
click at [474, 235] on div at bounding box center [592, 263] width 239 height 66
drag, startPoint x: 473, startPoint y: 235, endPoint x: 478, endPoint y: 235, distance: 5.0
click at [478, 235] on div at bounding box center [592, 263] width 239 height 66
drag, startPoint x: 471, startPoint y: 233, endPoint x: 488, endPoint y: 232, distance: 17.7
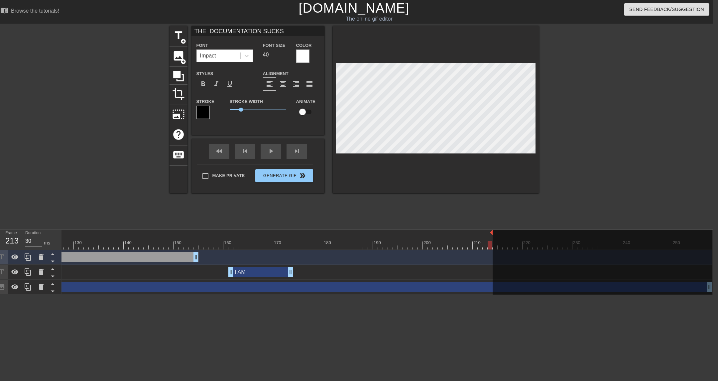
click at [489, 243] on div at bounding box center [71, 245] width 1281 height 8
click at [481, 251] on div "THE DOCUMENTATION SUCKS drag_handle drag_handle" at bounding box center [71, 257] width 1281 height 15
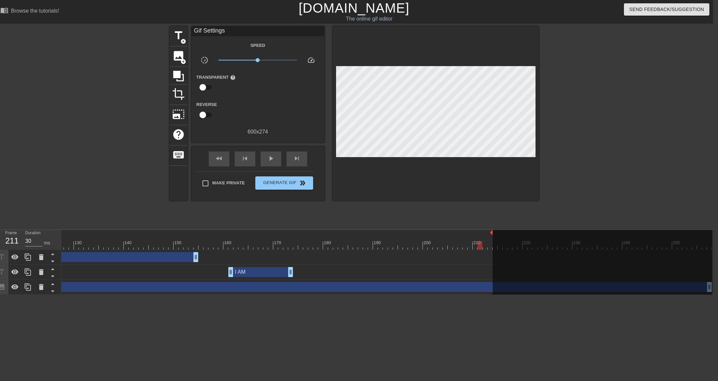
click at [481, 249] on div "10 20 30 40 50 60 70 80 90 100 110 120 130 140 150 160" at bounding box center [71, 240] width 1281 height 20
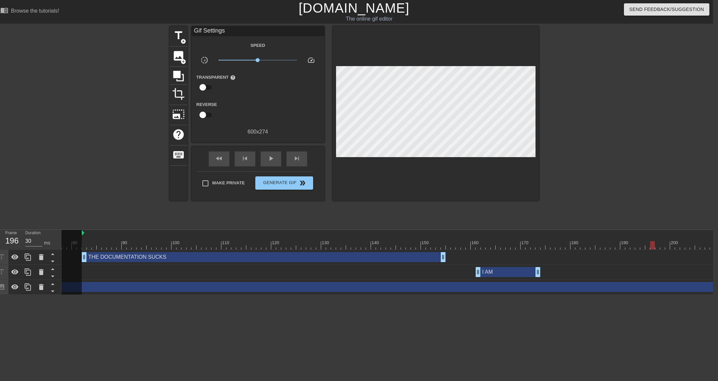
scroll to position [0, 376]
click at [454, 245] on div at bounding box center [326, 245] width 1281 height 8
click at [441, 245] on div at bounding box center [326, 245] width 1281 height 8
click at [413, 245] on div at bounding box center [326, 245] width 1281 height 8
click at [386, 245] on div at bounding box center [326, 245] width 1281 height 8
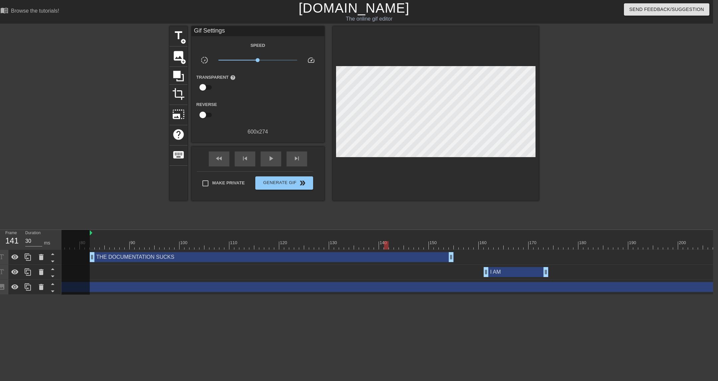
click at [357, 241] on div at bounding box center [326, 245] width 1281 height 8
drag, startPoint x: 450, startPoint y: 261, endPoint x: 348, endPoint y: 259, distance: 102.4
click at [349, 261] on div "THE DOCUMENTATION SUCKS drag_handle drag_handle" at bounding box center [326, 257] width 1281 height 10
drag, startPoint x: 344, startPoint y: 260, endPoint x: 309, endPoint y: 255, distance: 35.6
drag, startPoint x: 309, startPoint y: 255, endPoint x: 296, endPoint y: 255, distance: 12.6
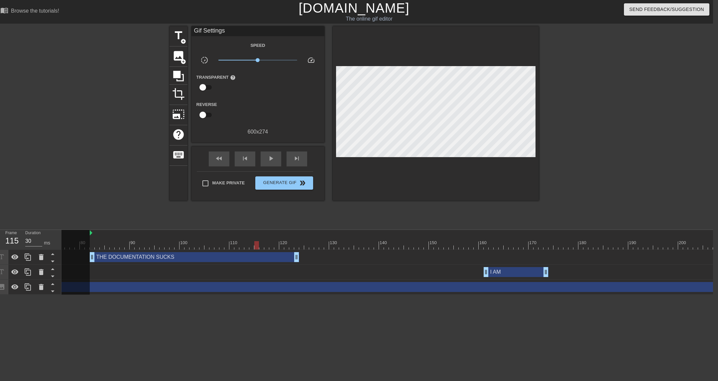
click at [259, 240] on div "10 20 30 40 50 60 70 80 90 100 110 120 130 140 150 160" at bounding box center [326, 242] width 1281 height 11
drag, startPoint x: 365, startPoint y: 245, endPoint x: 350, endPoint y: 245, distance: 14.3
click at [350, 245] on div at bounding box center [351, 245] width 5 height 8
drag, startPoint x: 352, startPoint y: 245, endPoint x: 346, endPoint y: 249, distance: 6.8
click at [346, 249] on div at bounding box center [346, 245] width 5 height 8
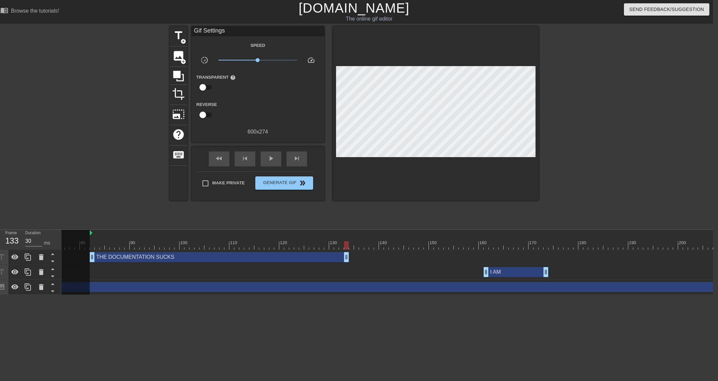
drag, startPoint x: 295, startPoint y: 260, endPoint x: 343, endPoint y: 261, distance: 48.2
click at [584, 128] on div at bounding box center [597, 125] width 100 height 199
type input "40"
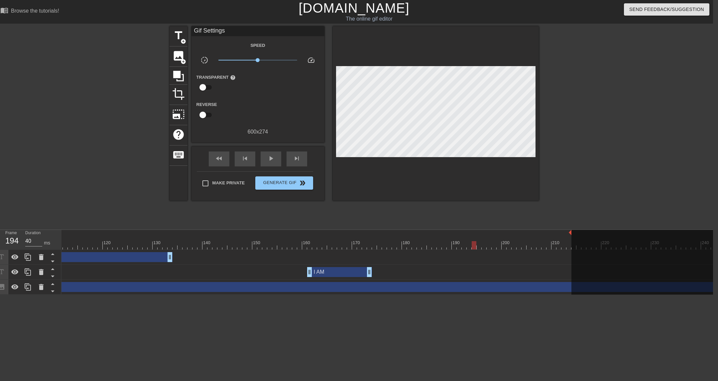
scroll to position [0, 560]
click at [307, 275] on div "I AM drag_handle drag_handle" at bounding box center [331, 272] width 65 height 10
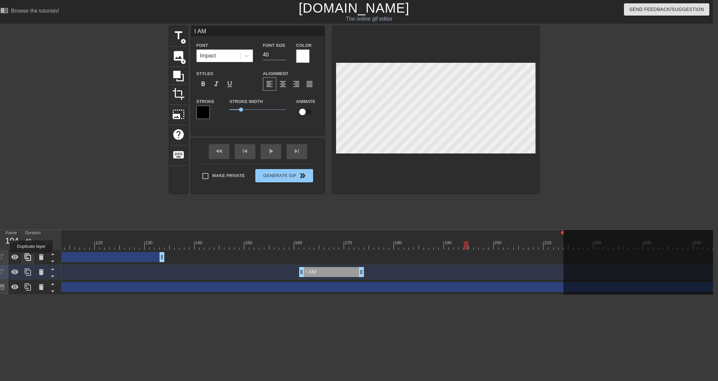
click at [32, 257] on div at bounding box center [27, 257] width 13 height 15
type input "THE DOCUMENTATION SUCKS"
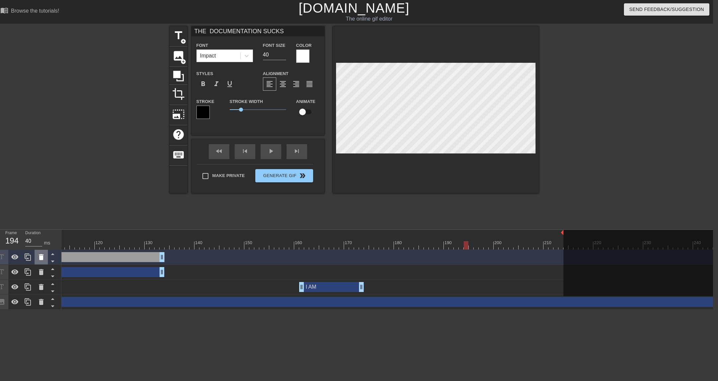
click at [36, 259] on div at bounding box center [41, 257] width 13 height 15
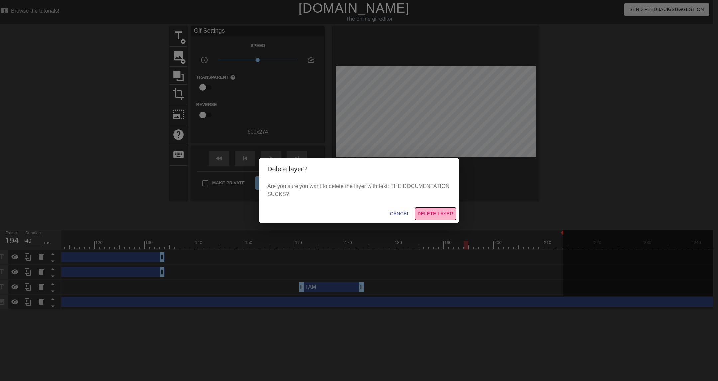
click at [440, 214] on span "Delete Layer" at bounding box center [435, 214] width 36 height 8
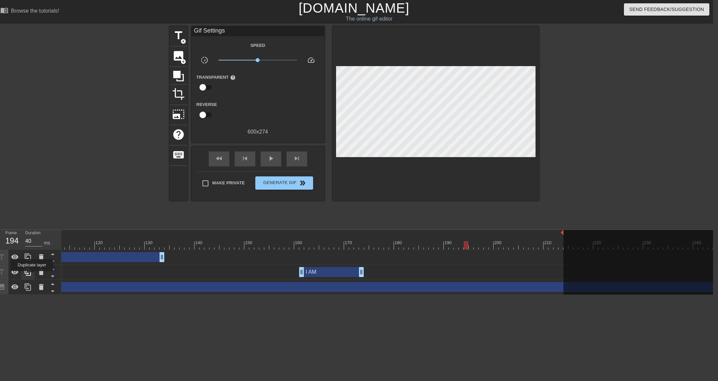
click at [33, 276] on div at bounding box center [27, 272] width 13 height 15
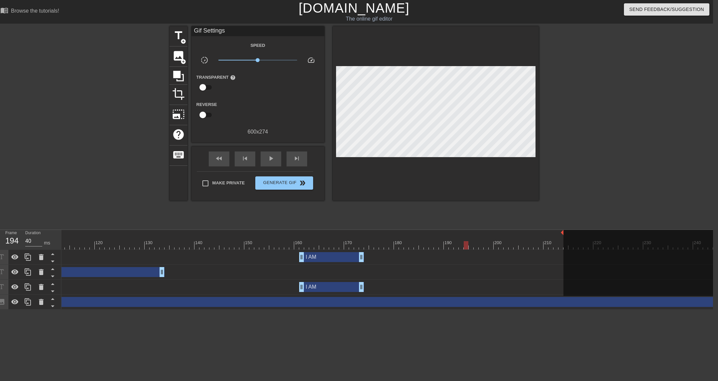
click at [335, 263] on div "I AM drag_handle drag_handle" at bounding box center [142, 257] width 1281 height 15
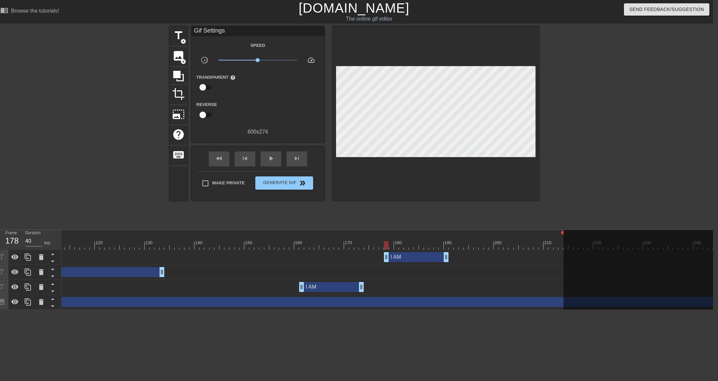
type input "30"
drag, startPoint x: 334, startPoint y: 260, endPoint x: 397, endPoint y: 262, distance: 62.8
click at [397, 262] on div "I AM drag_handle drag_handle" at bounding box center [396, 257] width 65 height 10
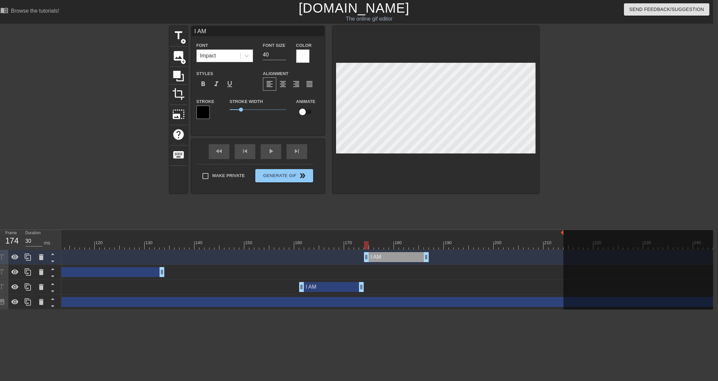
type input "I"
type textarea "I"
type input "I"
type textarea "I"
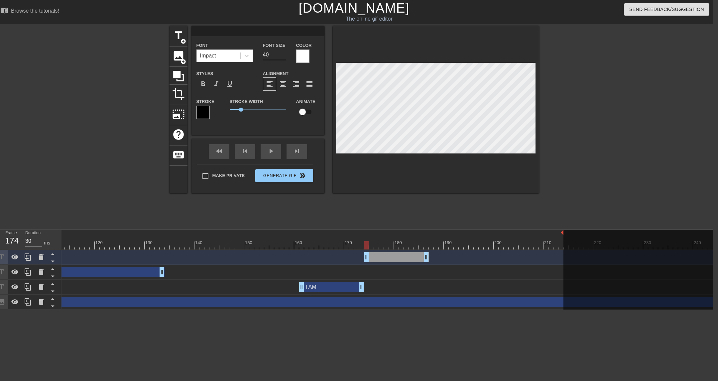
type input "T"
type textarea "T"
type input "TH"
type textarea "TH"
type input "THE"
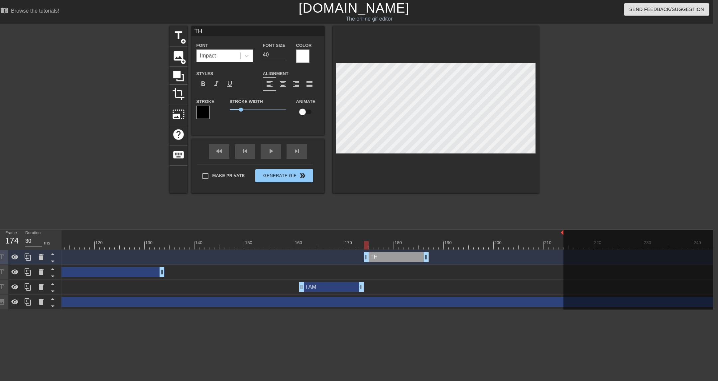
type textarea "THE"
type input "THE"
type textarea "THE"
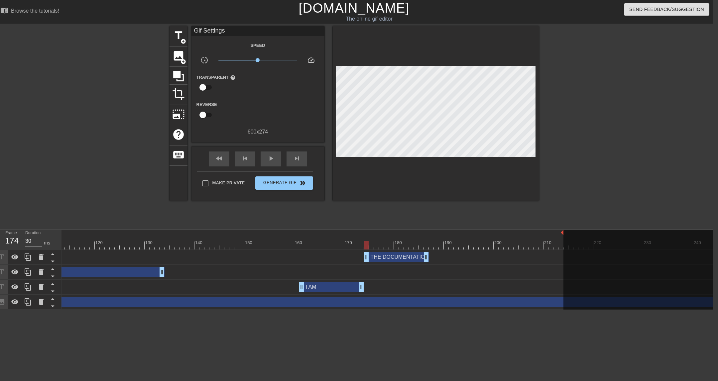
click at [282, 250] on div "10 20 30 40 50 60 70 80 90 100 110 120 130 140 150 160" at bounding box center [142, 240] width 1281 height 20
drag, startPoint x: 424, startPoint y: 259, endPoint x: 547, endPoint y: 248, distance: 123.1
click at [547, 248] on div "10 20 30 40 50 60 70 80 90 100 110 120 130 140 150 160" at bounding box center [386, 270] width 651 height 80
drag, startPoint x: 367, startPoint y: 258, endPoint x: 392, endPoint y: 258, distance: 24.6
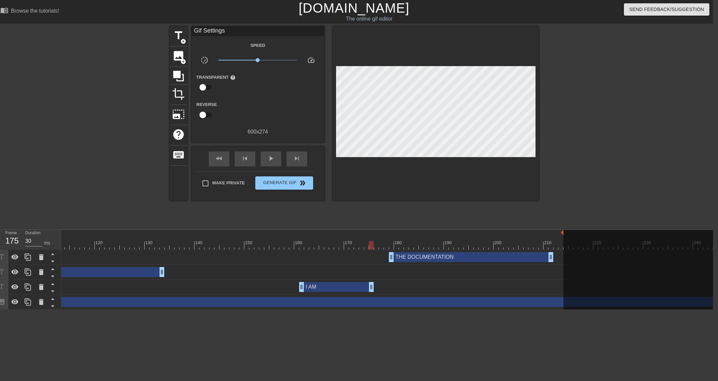
drag, startPoint x: 362, startPoint y: 285, endPoint x: 371, endPoint y: 286, distance: 9.0
click at [285, 244] on div at bounding box center [142, 245] width 1281 height 8
drag, startPoint x: 393, startPoint y: 255, endPoint x: 400, endPoint y: 255, distance: 6.6
drag, startPoint x: 372, startPoint y: 285, endPoint x: 381, endPoint y: 285, distance: 9.0
drag, startPoint x: 395, startPoint y: 260, endPoint x: 403, endPoint y: 260, distance: 8.0
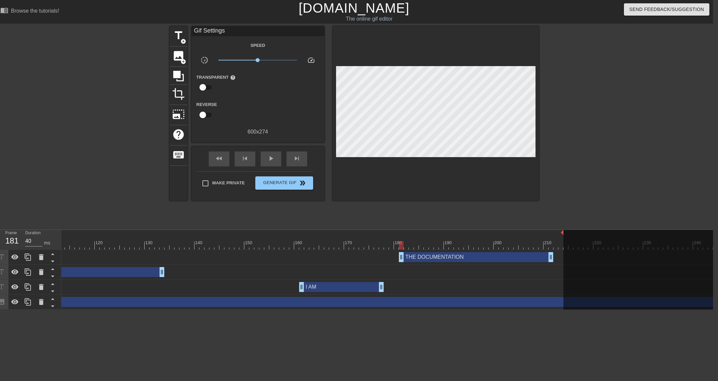
click at [403, 260] on div "THE DOCUMENTATION drag_handle drag_handle" at bounding box center [142, 257] width 1281 height 10
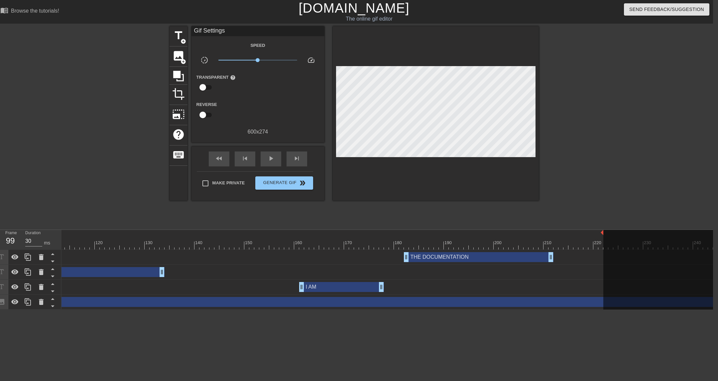
drag, startPoint x: 563, startPoint y: 233, endPoint x: 604, endPoint y: 235, distance: 41.6
click at [604, 235] on div "10 20 30 40 50 60 70 80 90 100 110 120 130 140 150 160" at bounding box center [142, 240] width 1281 height 20
click at [585, 249] on div at bounding box center [142, 245] width 1281 height 8
click at [581, 248] on div at bounding box center [142, 245] width 1281 height 8
click at [577, 248] on div at bounding box center [142, 245] width 1281 height 8
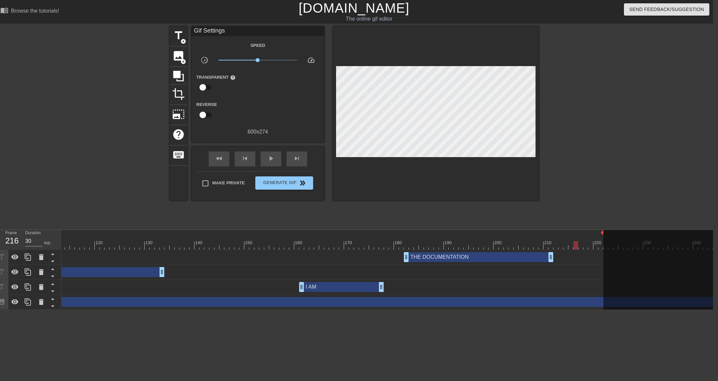
click at [573, 248] on div at bounding box center [575, 245] width 5 height 8
click at [571, 248] on div at bounding box center [142, 245] width 1281 height 8
click at [567, 248] on div at bounding box center [142, 245] width 1281 height 8
drag, startPoint x: 603, startPoint y: 234, endPoint x: 577, endPoint y: 235, distance: 25.6
click at [577, 235] on div "10 20 30 40 50 60 70 80 90 100 110 120 130 140 150 160" at bounding box center [142, 240] width 1281 height 20
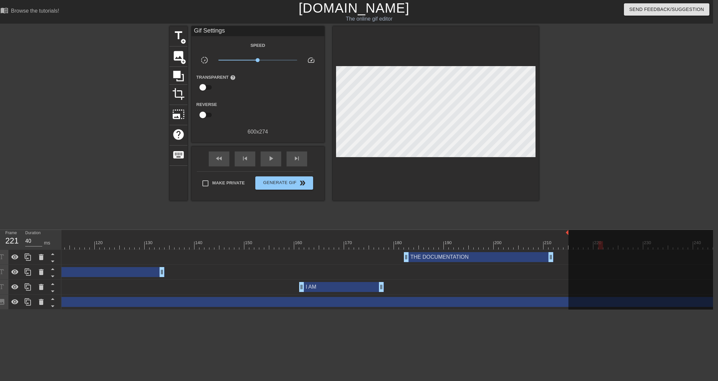
drag, startPoint x: 601, startPoint y: 233, endPoint x: 568, endPoint y: 234, distance: 33.2
click at [568, 234] on div "10 20 30 40 50 60 70 80 90 100 110 120 130 140 150 160" at bounding box center [142, 240] width 1281 height 20
click at [568, 240] on div at bounding box center [675, 270] width 214 height 81
click at [566, 247] on div at bounding box center [142, 245] width 1281 height 8
click at [30, 244] on input "30" at bounding box center [33, 241] width 17 height 11
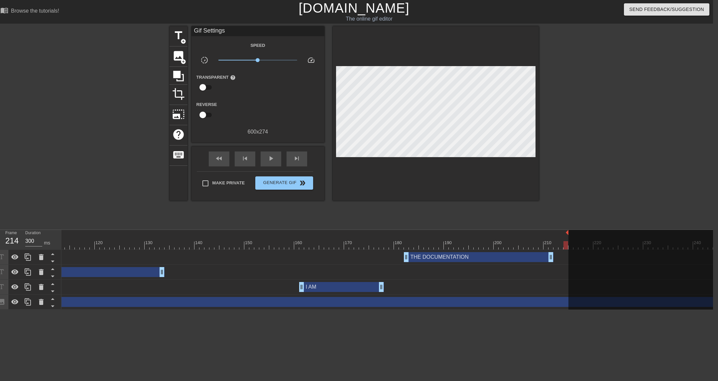
click at [565, 248] on div at bounding box center [142, 245] width 1281 height 8
click at [562, 243] on div at bounding box center [142, 245] width 1281 height 8
click at [563, 244] on div at bounding box center [142, 245] width 1281 height 8
click at [566, 251] on div "THE DOCUMENTATION drag_handle drag_handle" at bounding box center [142, 257] width 1281 height 15
click at [566, 248] on div at bounding box center [142, 245] width 1281 height 8
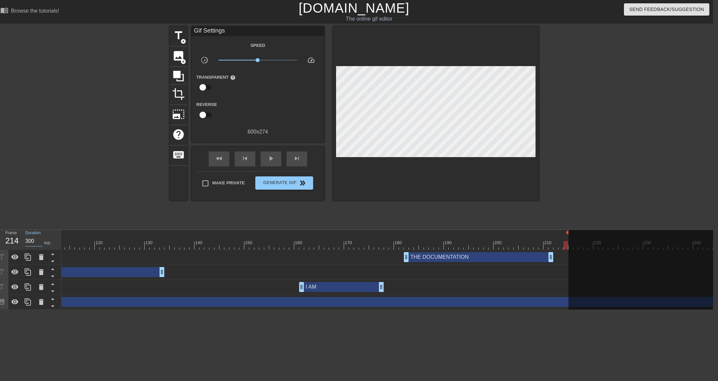
click at [36, 240] on input "300" at bounding box center [33, 241] width 17 height 11
click at [510, 245] on div at bounding box center [142, 245] width 1281 height 8
click at [329, 293] on div "I AM drag_handle drag_handle" at bounding box center [142, 287] width 1281 height 15
click at [350, 294] on div "I AM drag_handle drag_handle" at bounding box center [142, 287] width 1281 height 15
click at [348, 241] on div at bounding box center [142, 245] width 1281 height 8
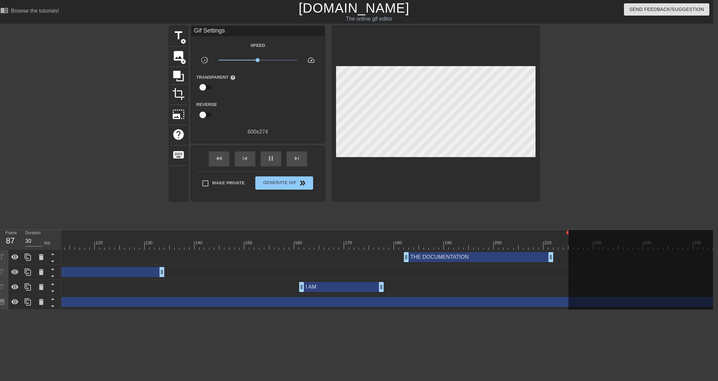
click at [618, 144] on div at bounding box center [597, 125] width 100 height 199
click at [132, 274] on div "THE DOCUMENTATION SUCKS drag_handle drag_handle" at bounding box center [34, 272] width 259 height 10
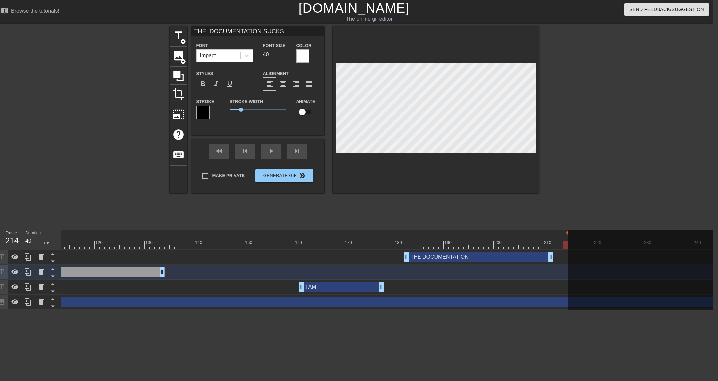
click at [136, 245] on div at bounding box center [142, 245] width 1281 height 8
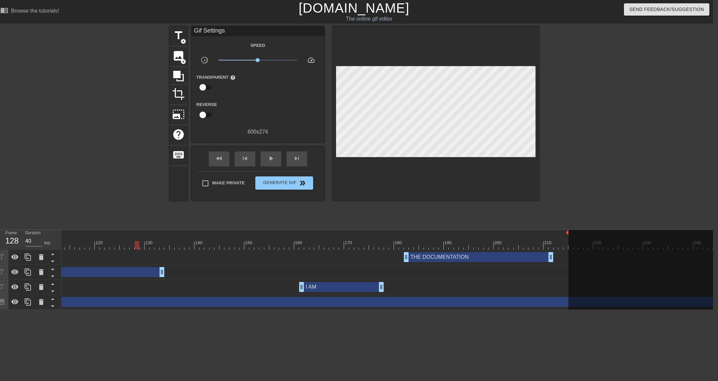
click at [624, 114] on div at bounding box center [597, 125] width 100 height 199
click at [287, 188] on button "Generate Gif double_arrow" at bounding box center [283, 182] width 57 height 13
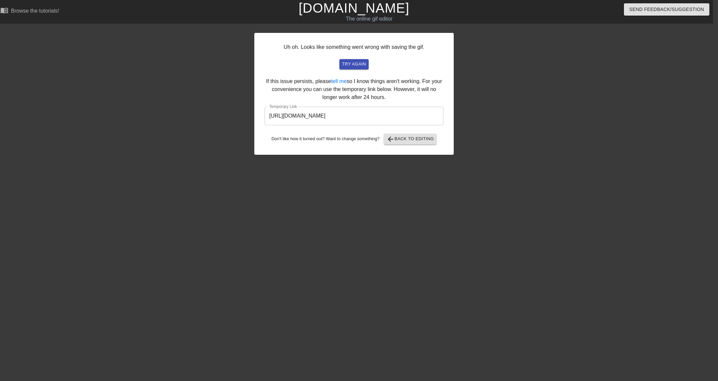
click at [336, 113] on input "[URL][DOMAIN_NAME]" at bounding box center [354, 116] width 179 height 19
